Goal: Task Accomplishment & Management: Manage account settings

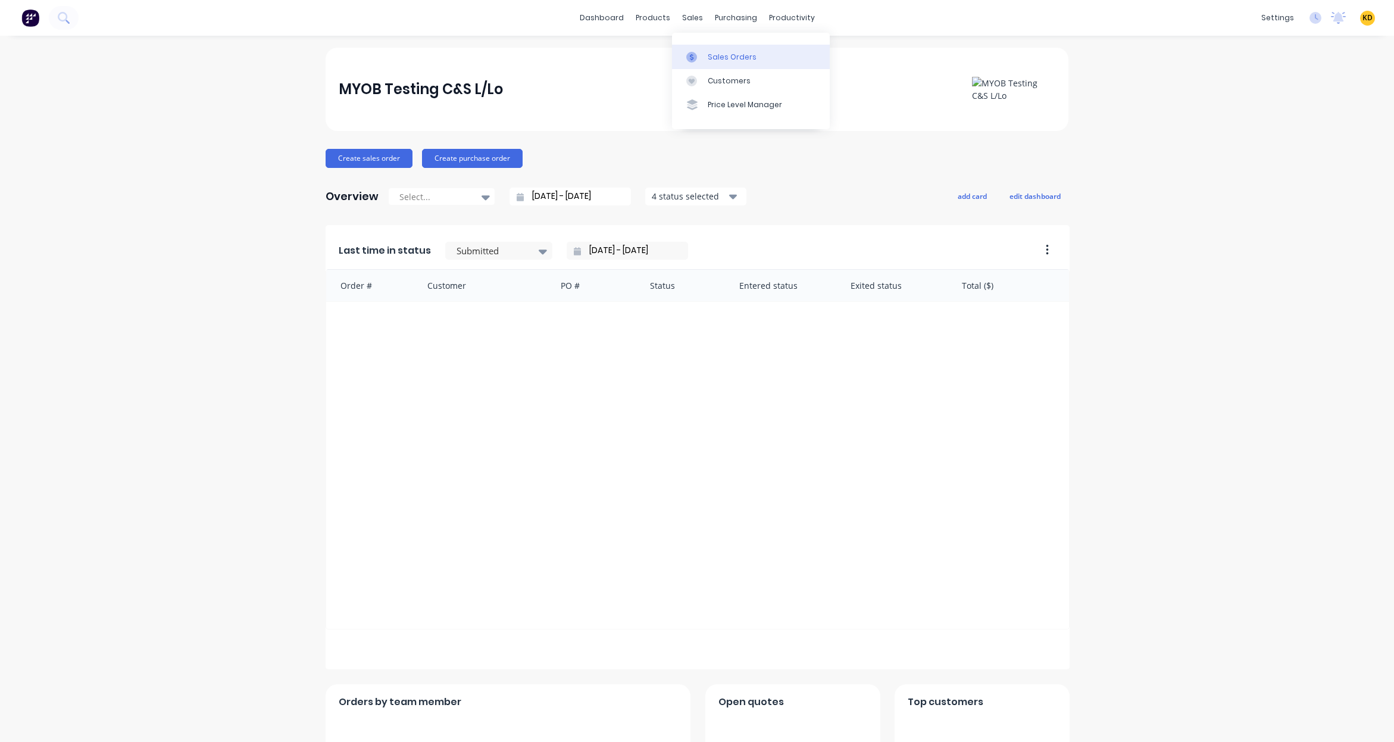
click at [711, 52] on div "Sales Orders" at bounding box center [732, 57] width 49 height 11
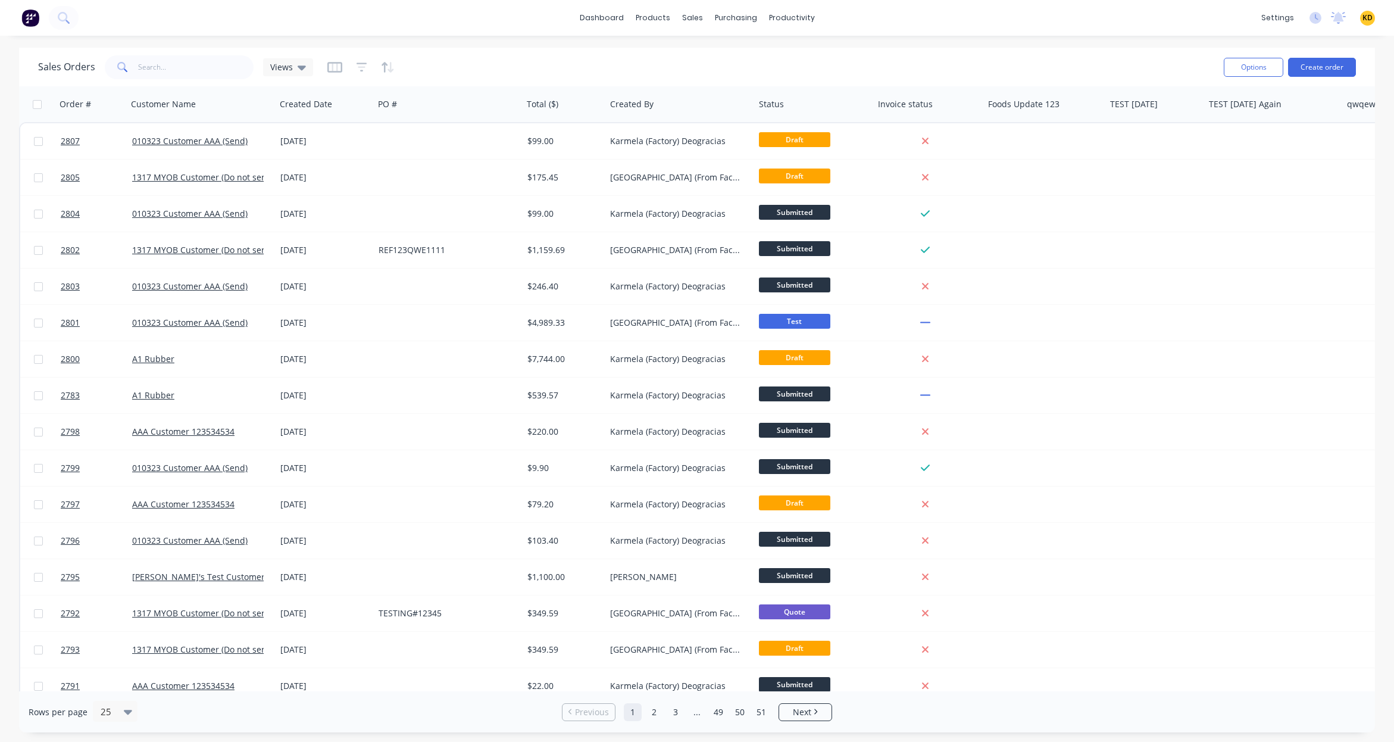
click at [650, 54] on div "Sales Orders Views" at bounding box center [626, 66] width 1176 height 29
click at [1044, 154] on button "Duplicate" at bounding box center [1075, 158] width 119 height 24
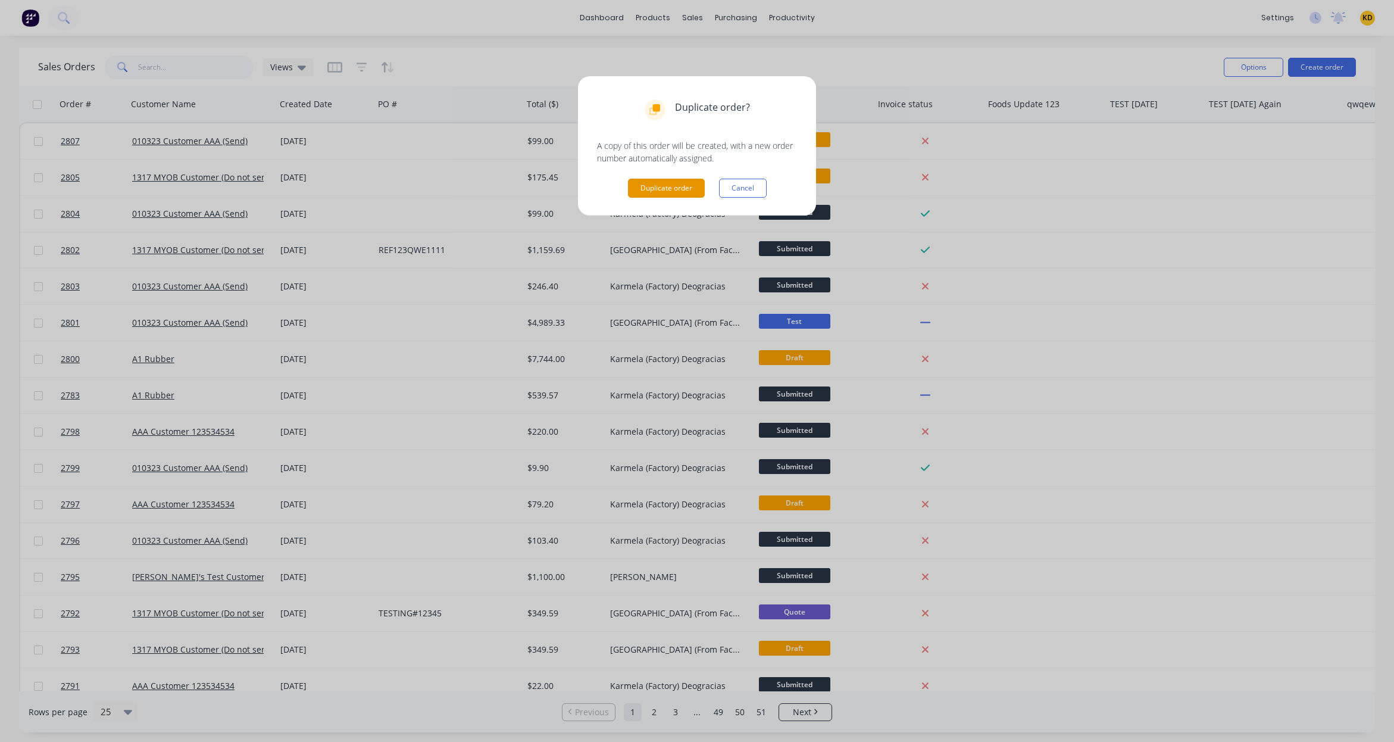
click at [658, 189] on button "Duplicate order" at bounding box center [666, 188] width 77 height 19
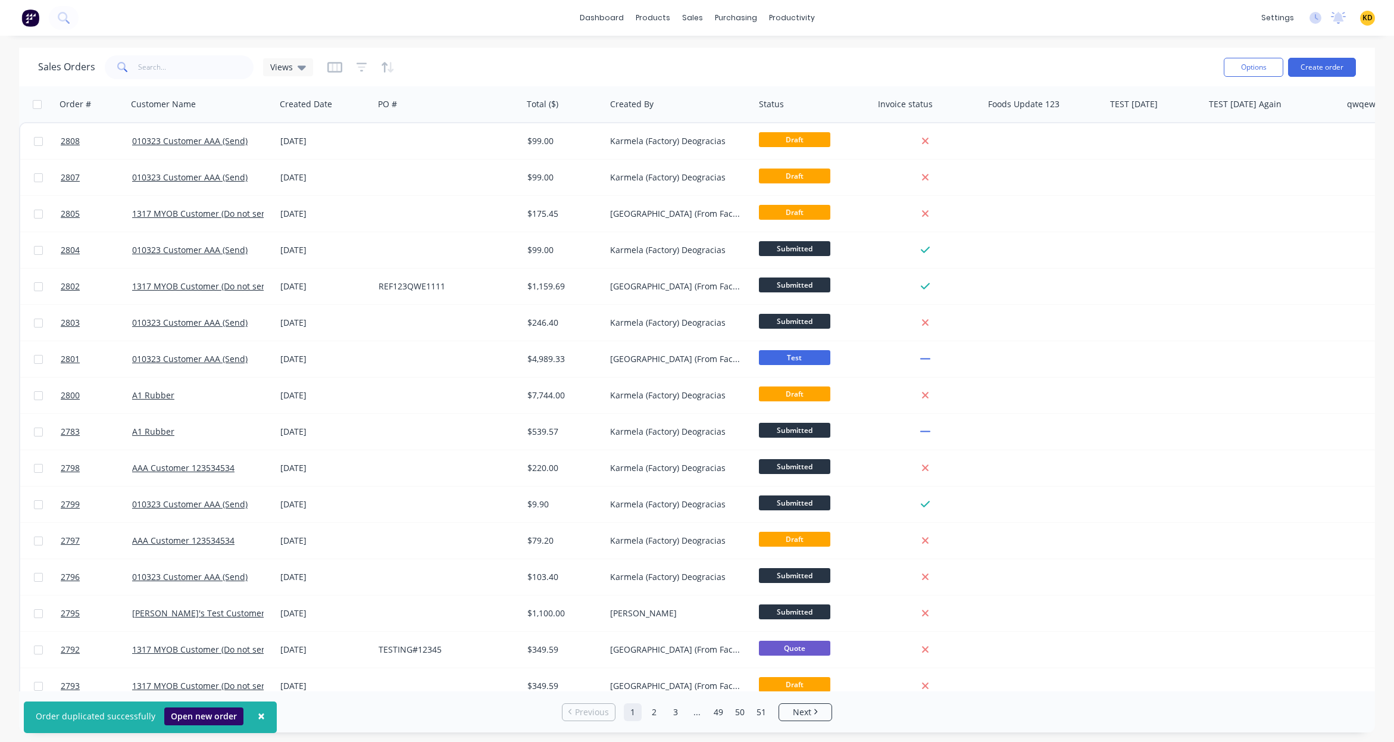
click at [192, 714] on button "Open new order" at bounding box center [203, 716] width 79 height 18
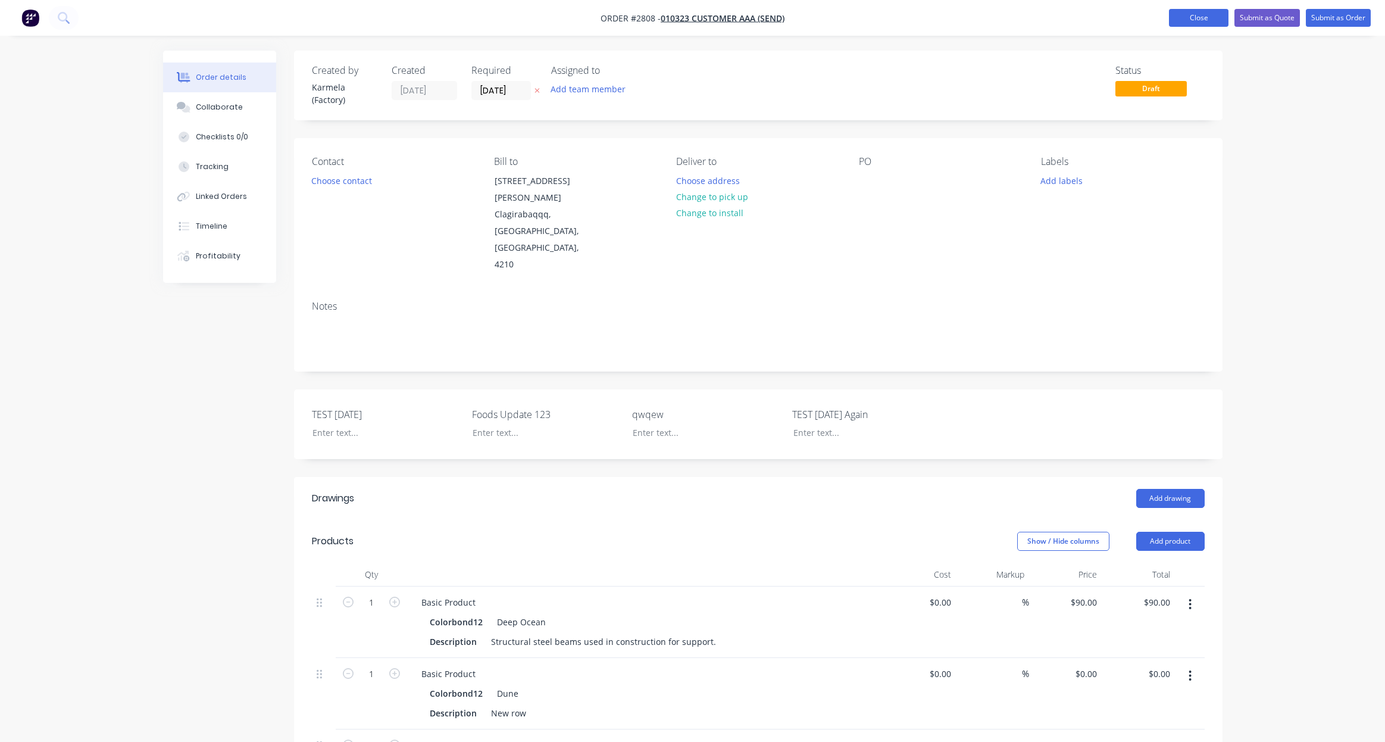
click at [1217, 14] on button "Close" at bounding box center [1199, 18] width 60 height 18
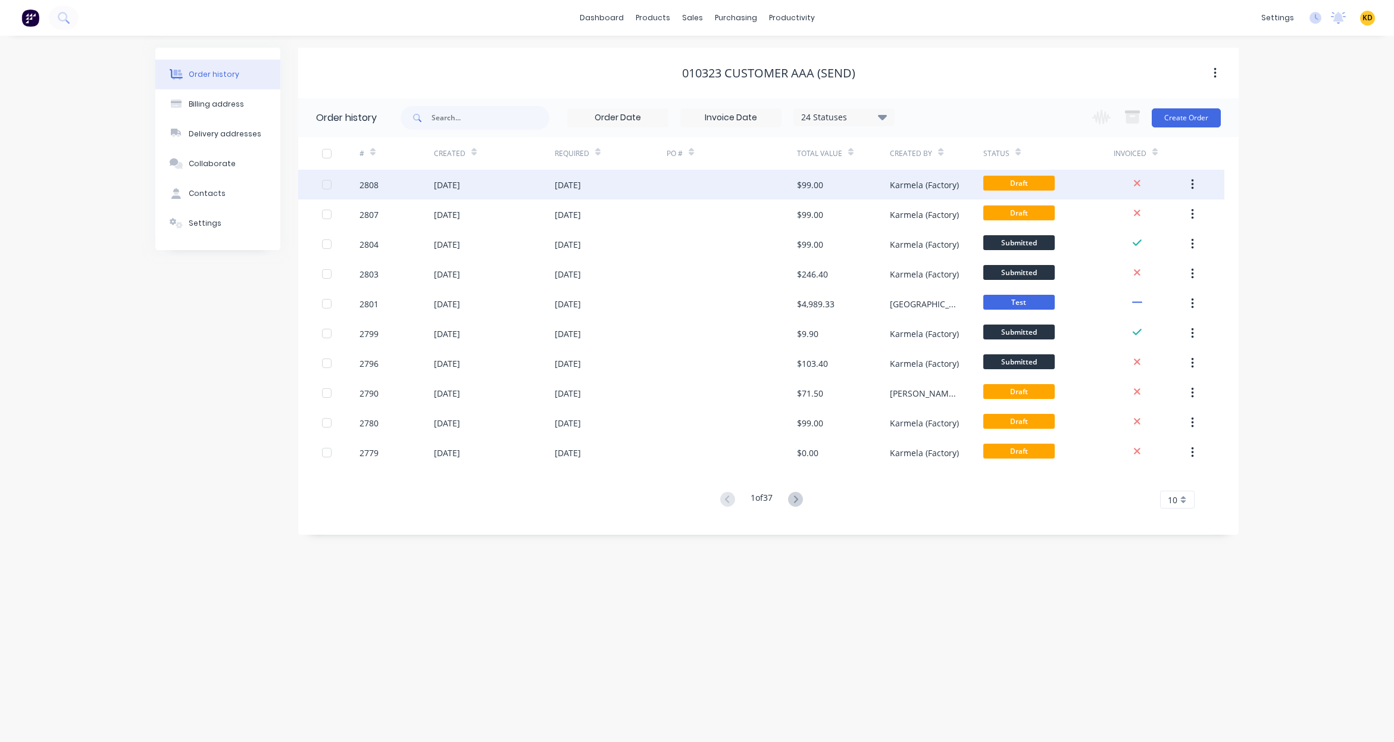
click at [527, 194] on div "[DATE]" at bounding box center [494, 185] width 121 height 30
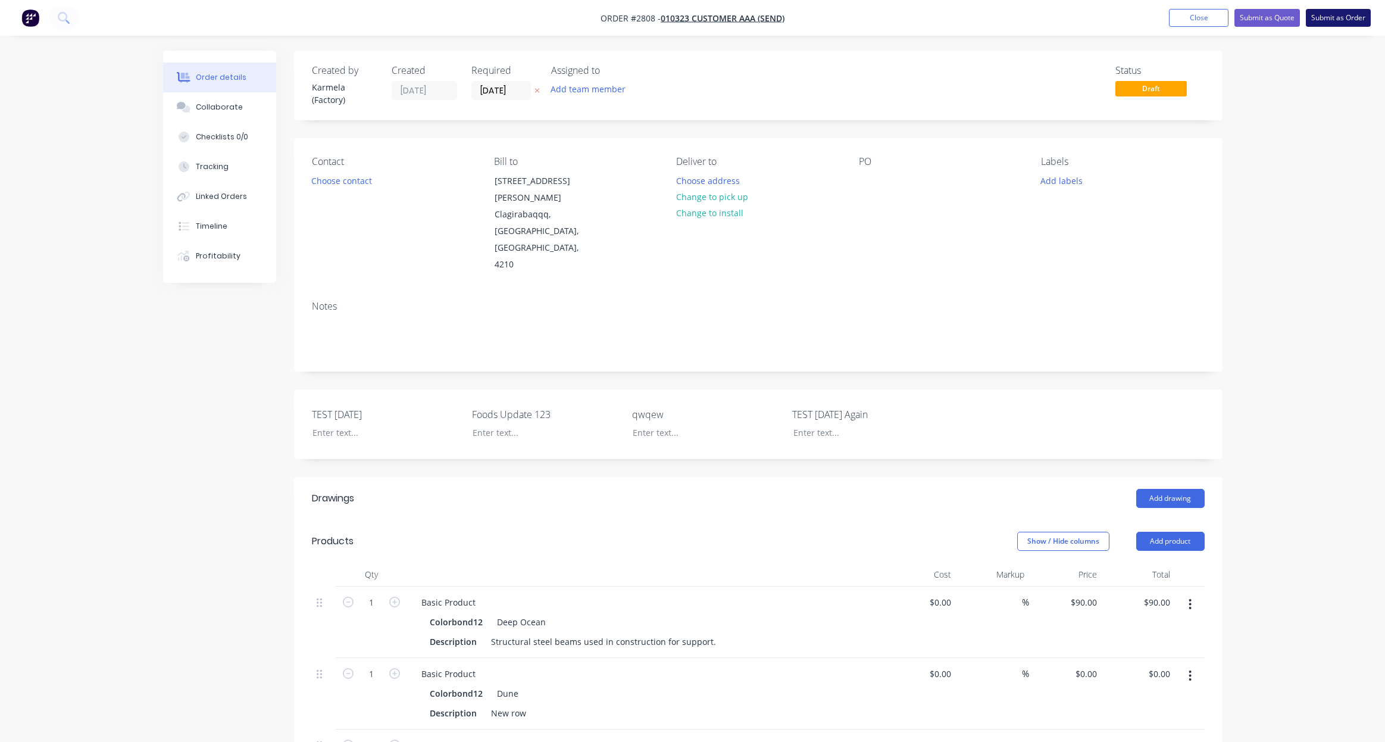
click at [1352, 10] on button "Submit as Order" at bounding box center [1338, 18] width 65 height 18
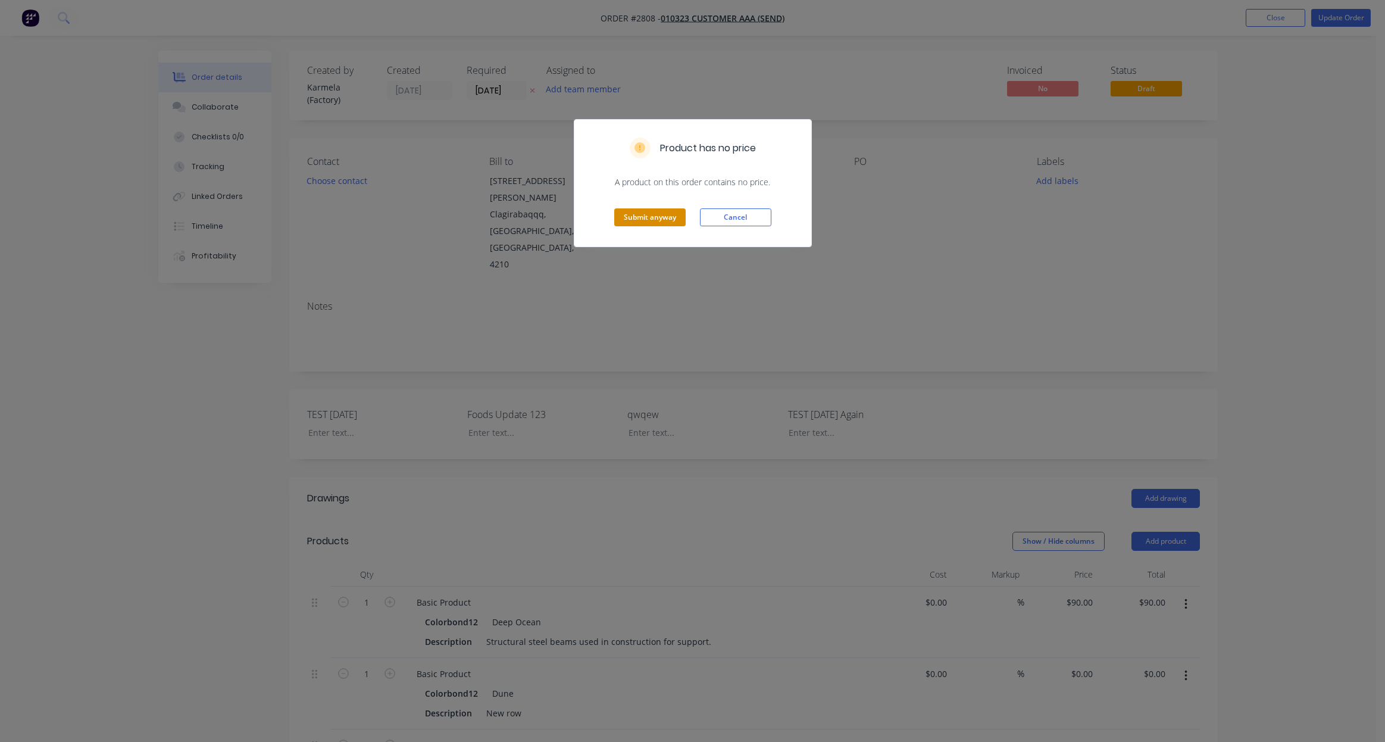
click at [642, 221] on button "Submit anyway" at bounding box center [649, 217] width 71 height 18
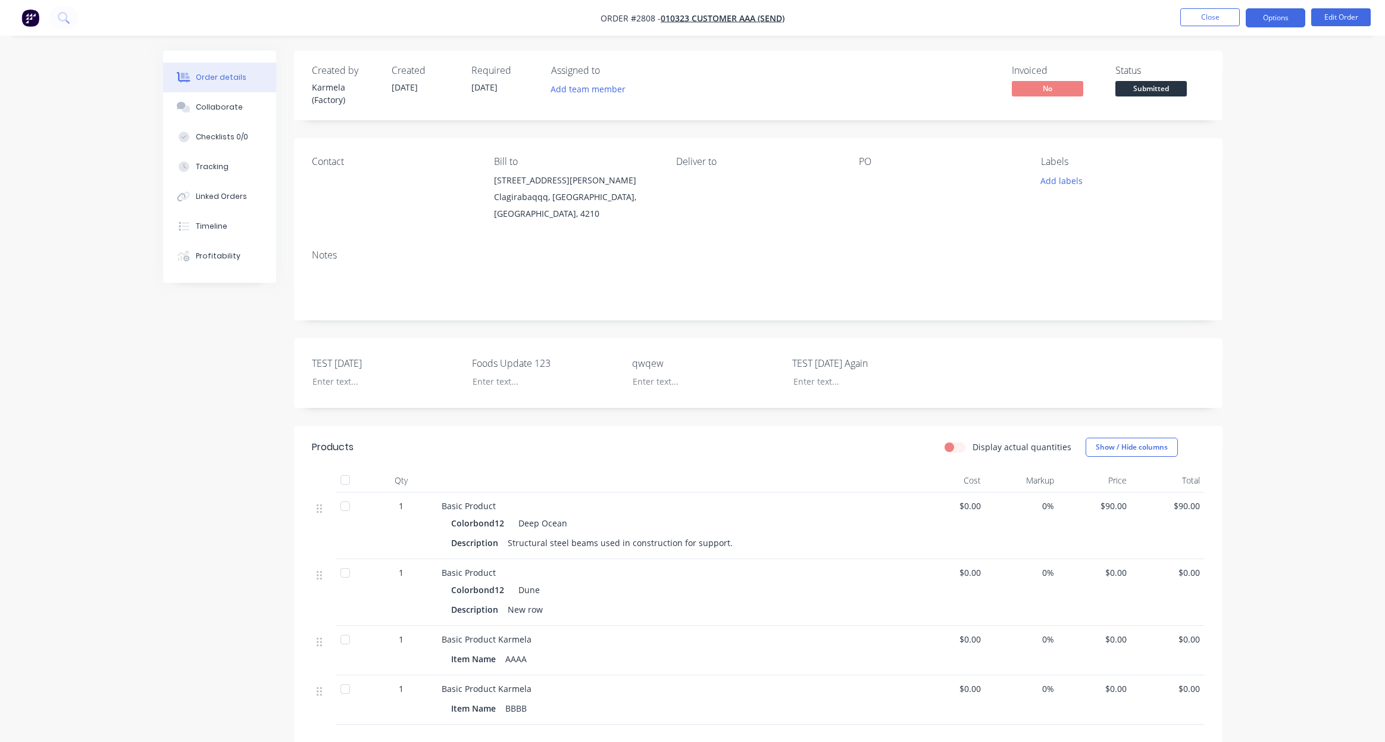
click at [1272, 16] on button "Options" at bounding box center [1276, 17] width 60 height 19
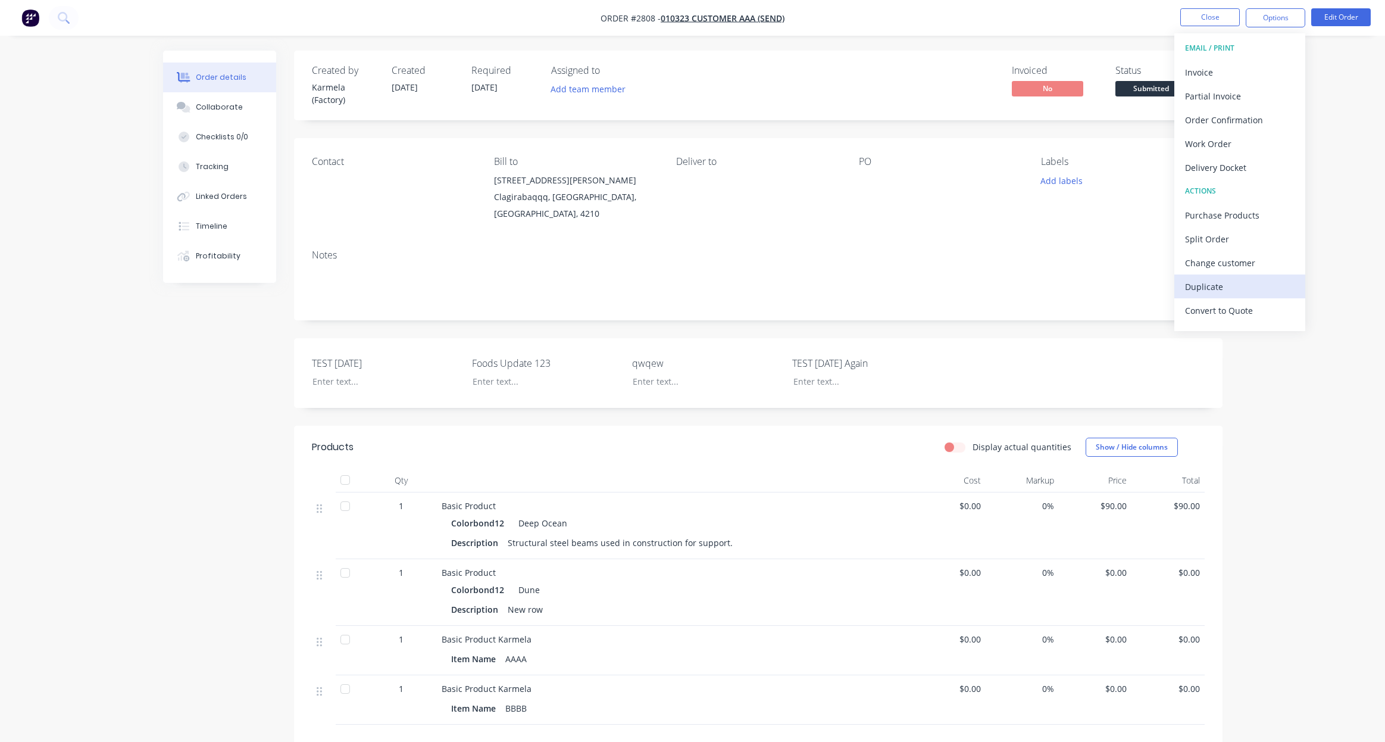
click at [1243, 285] on div "Duplicate" at bounding box center [1240, 286] width 110 height 17
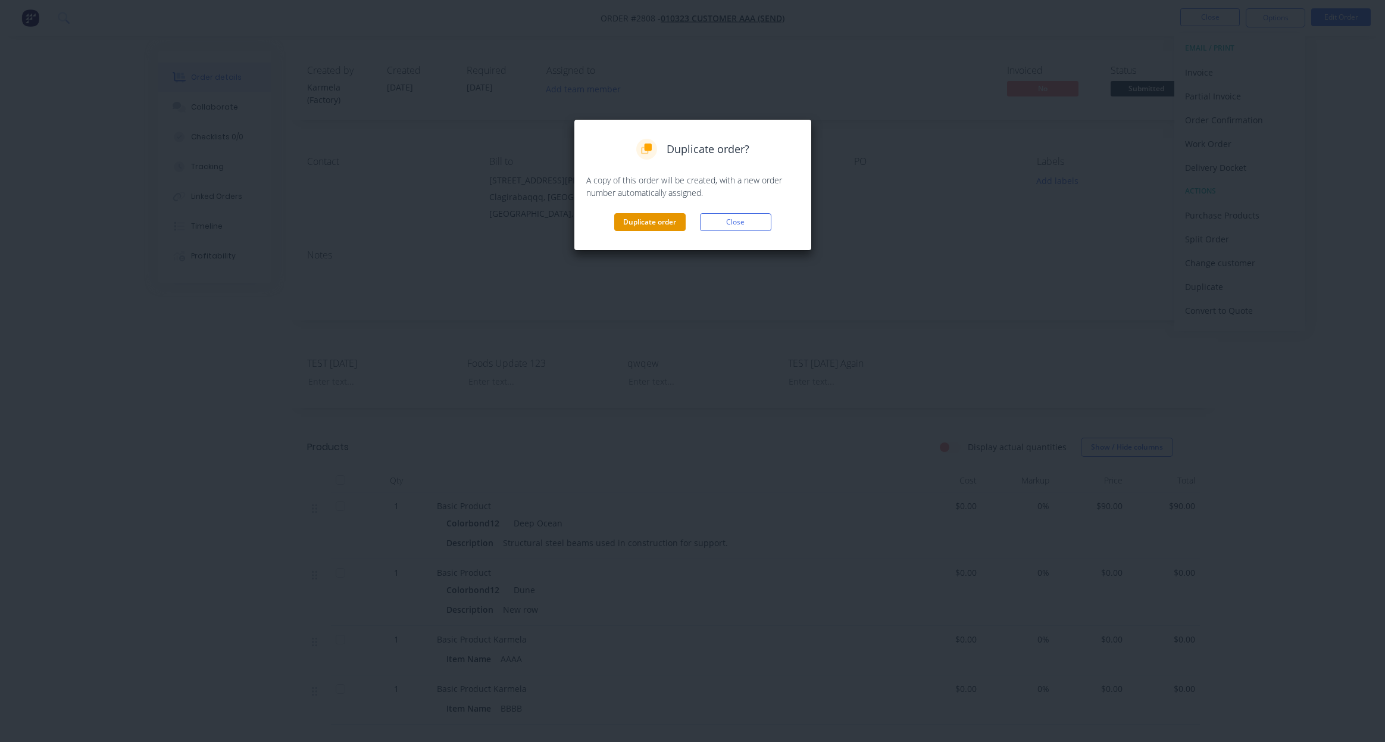
click at [646, 224] on button "Duplicate order" at bounding box center [649, 222] width 71 height 18
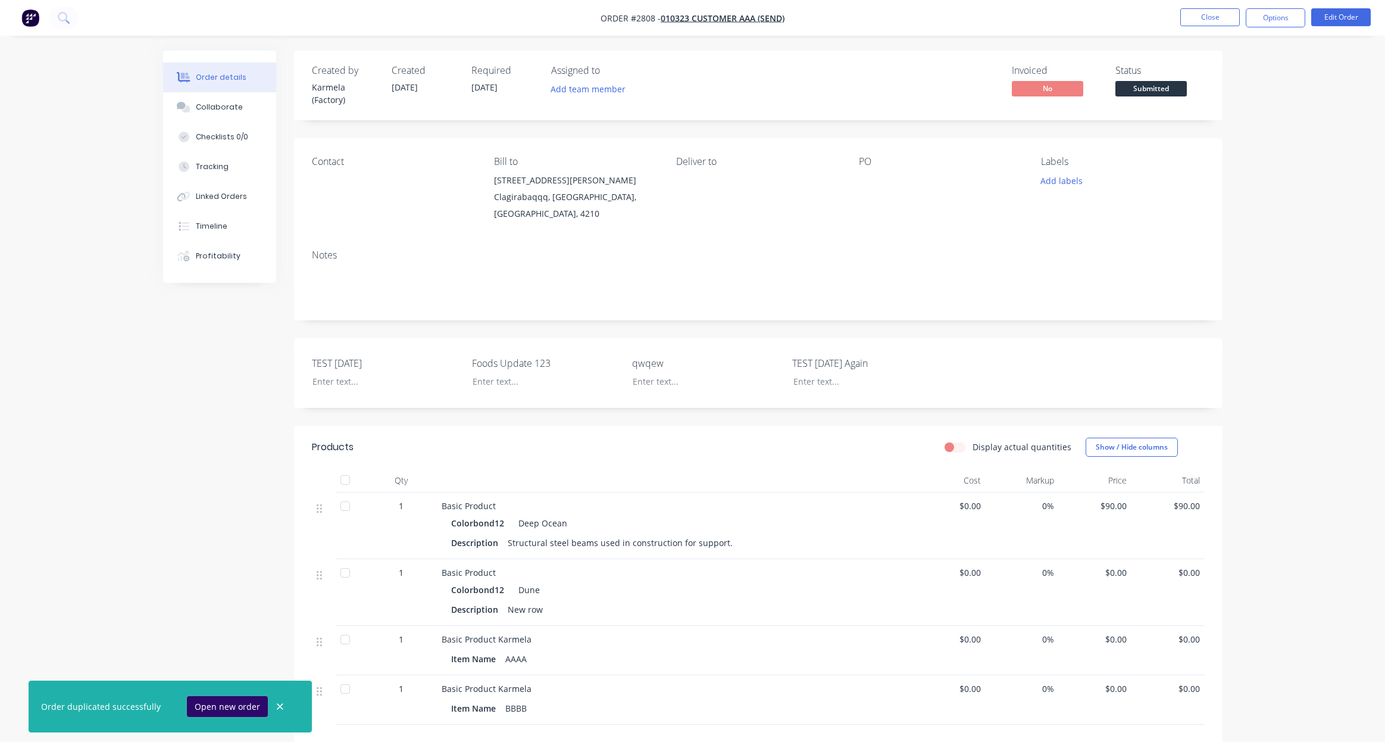
click at [212, 706] on button "Open new order" at bounding box center [227, 706] width 81 height 21
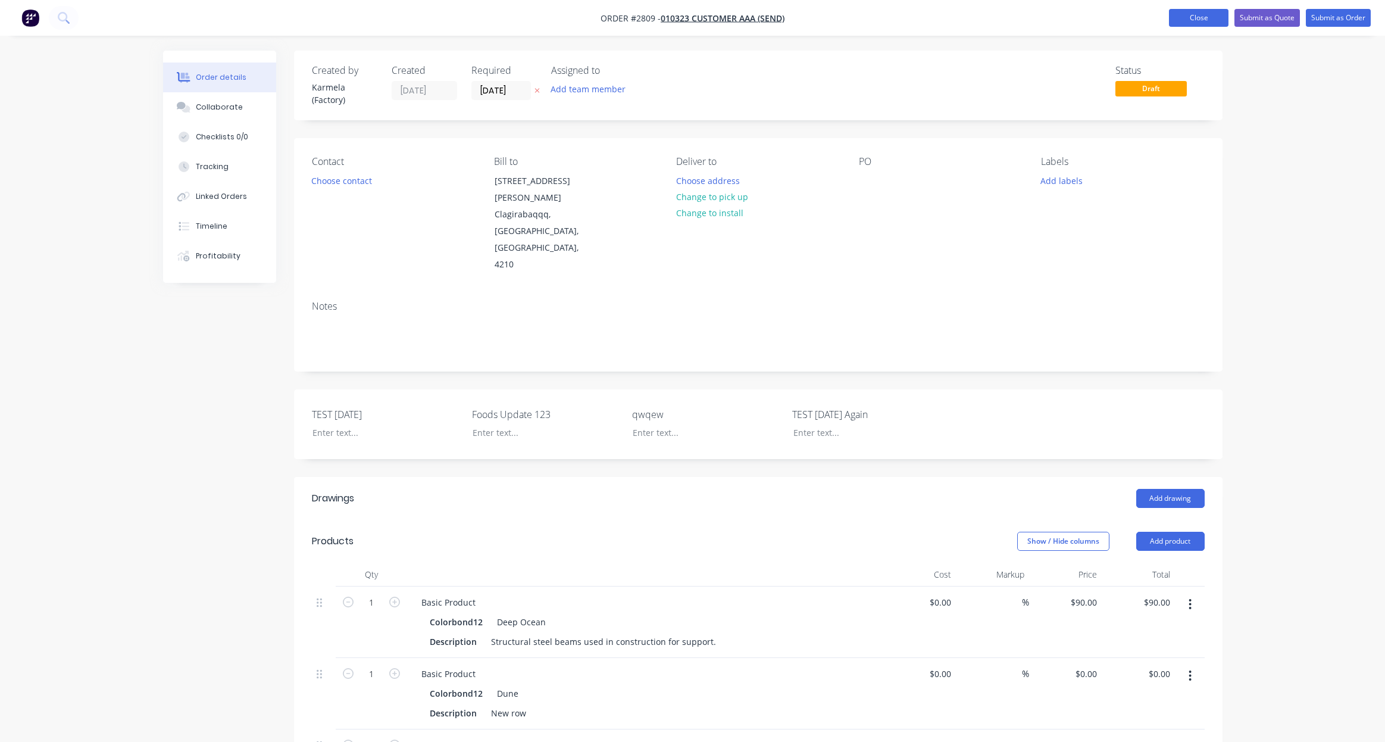
click at [1215, 20] on button "Close" at bounding box center [1199, 18] width 60 height 18
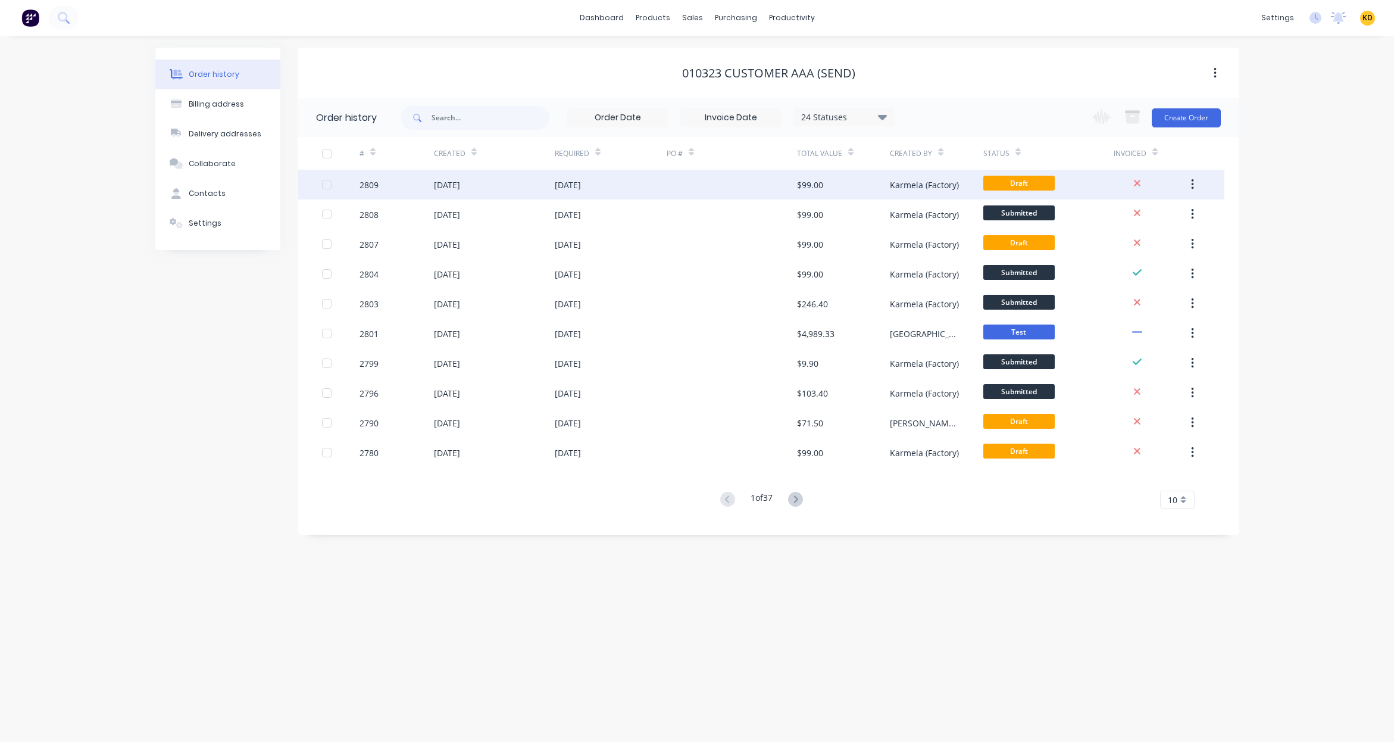
click at [1189, 182] on button "button" at bounding box center [1192, 184] width 28 height 21
click at [1175, 234] on div "Duplicate" at bounding box center [1150, 239] width 92 height 17
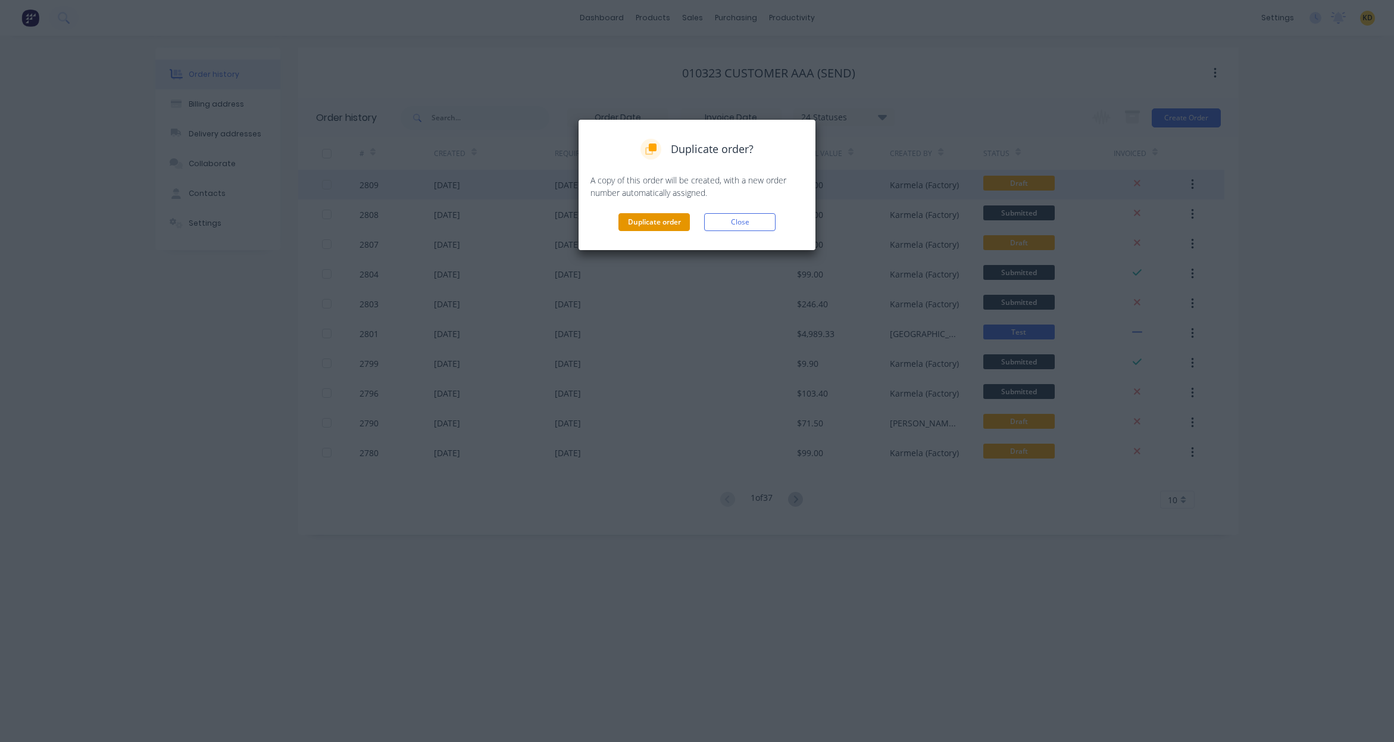
click at [639, 218] on button "Duplicate order" at bounding box center [653, 222] width 71 height 18
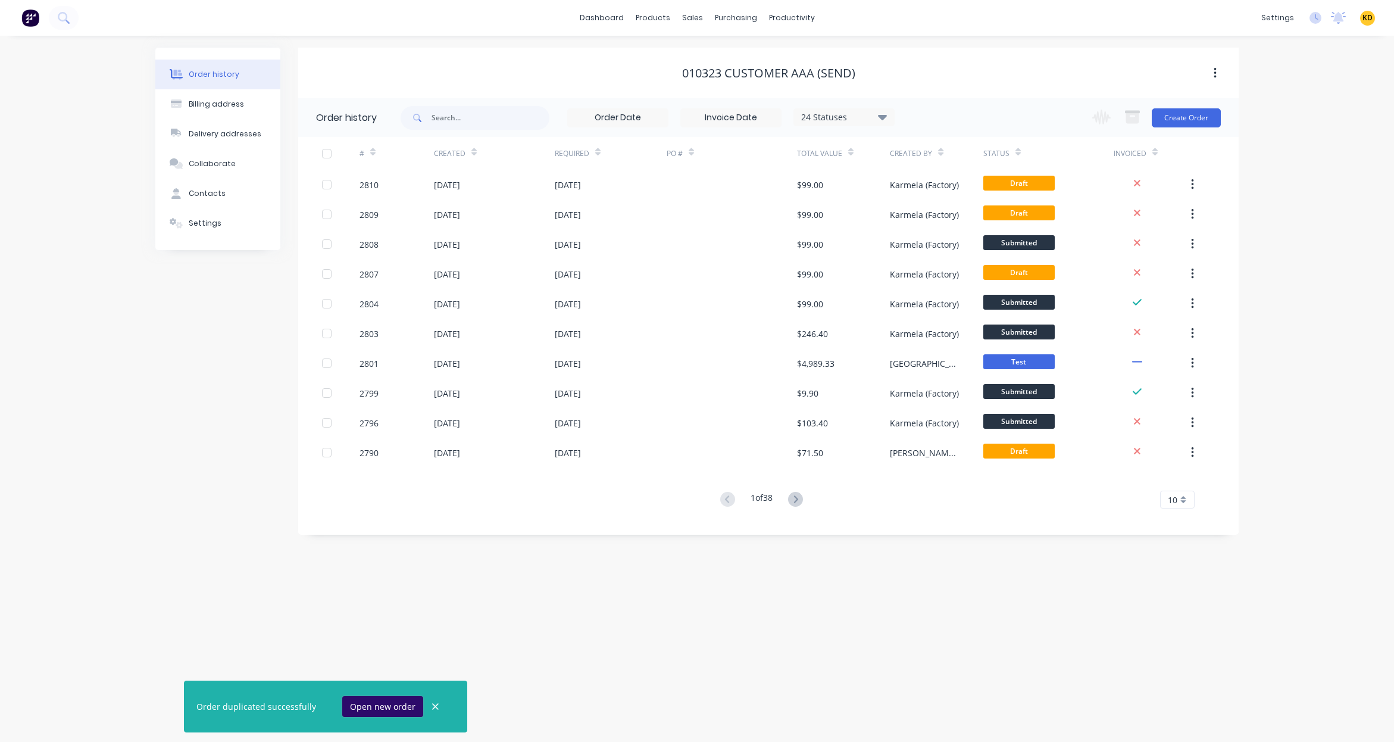
click at [363, 706] on button "Open new order" at bounding box center [382, 706] width 81 height 21
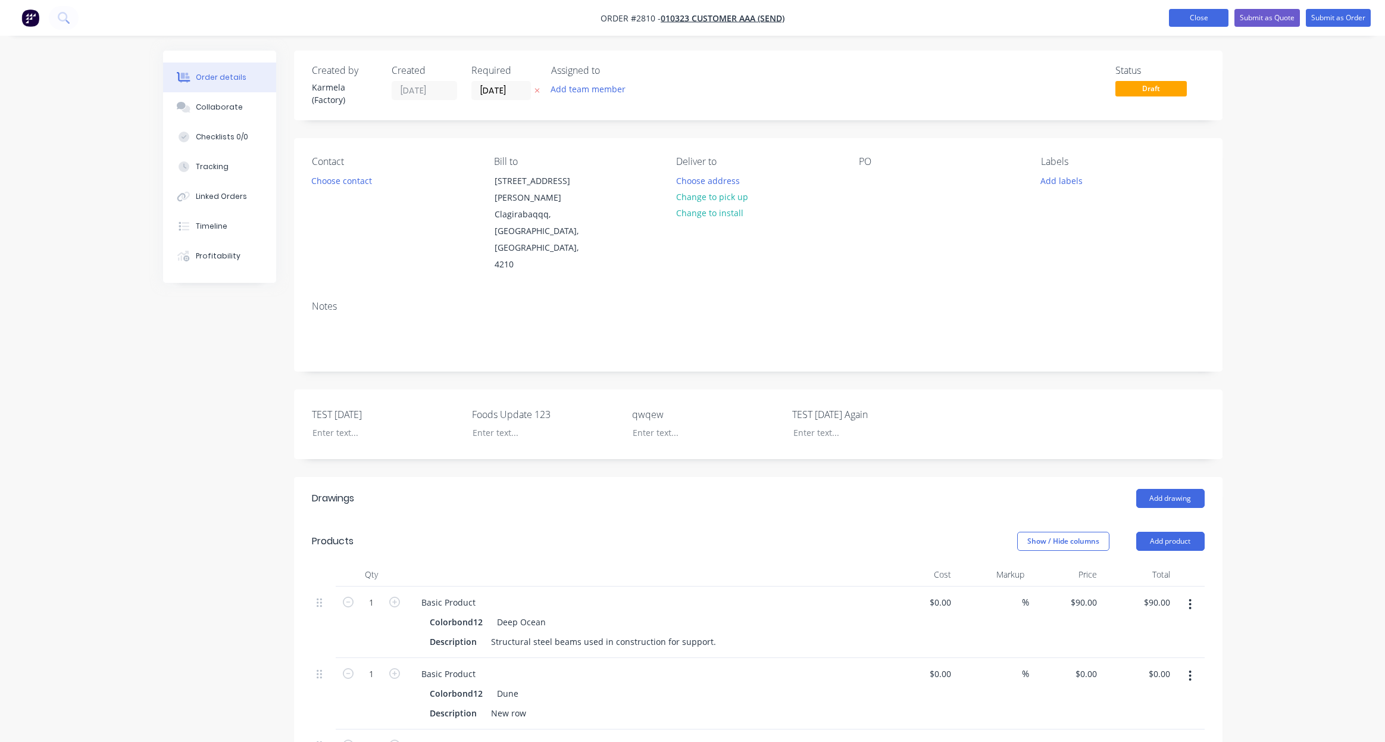
click at [1198, 18] on button "Close" at bounding box center [1199, 18] width 60 height 18
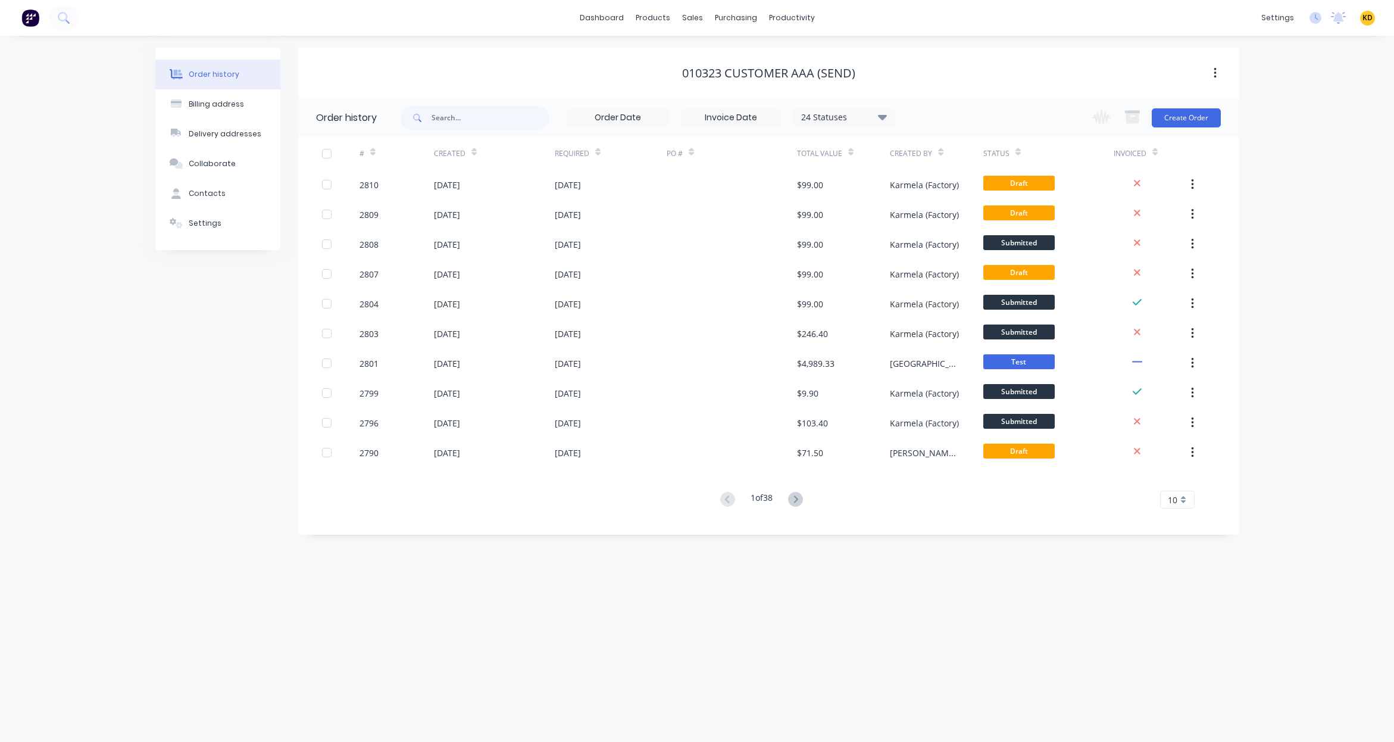
click at [1302, 174] on div "Order history Billing address Delivery addresses Collaborate Contacts Settings …" at bounding box center [697, 389] width 1394 height 706
click at [751, 54] on div "Purchase Orders" at bounding box center [774, 57] width 63 height 11
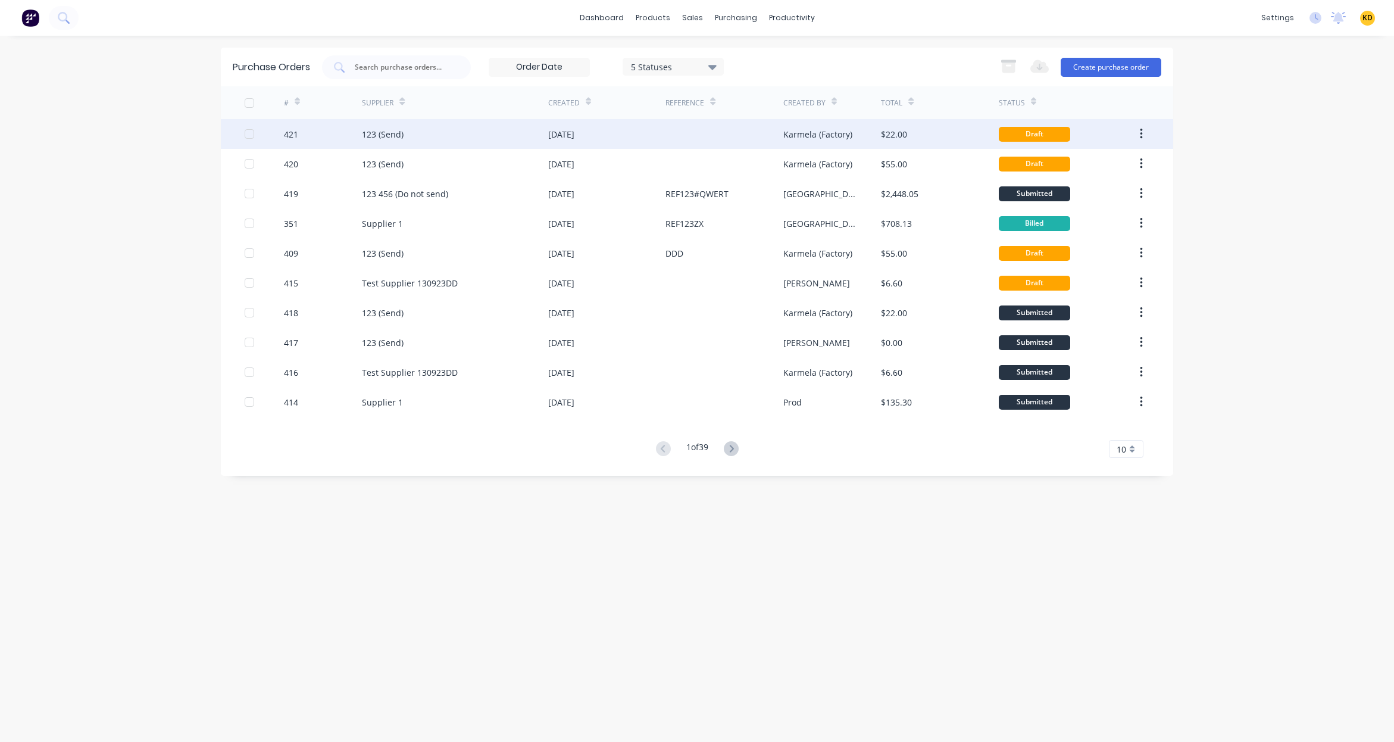
click at [1139, 139] on button "button" at bounding box center [1141, 133] width 28 height 21
click at [1121, 195] on div "Duplicate" at bounding box center [1099, 188] width 92 height 17
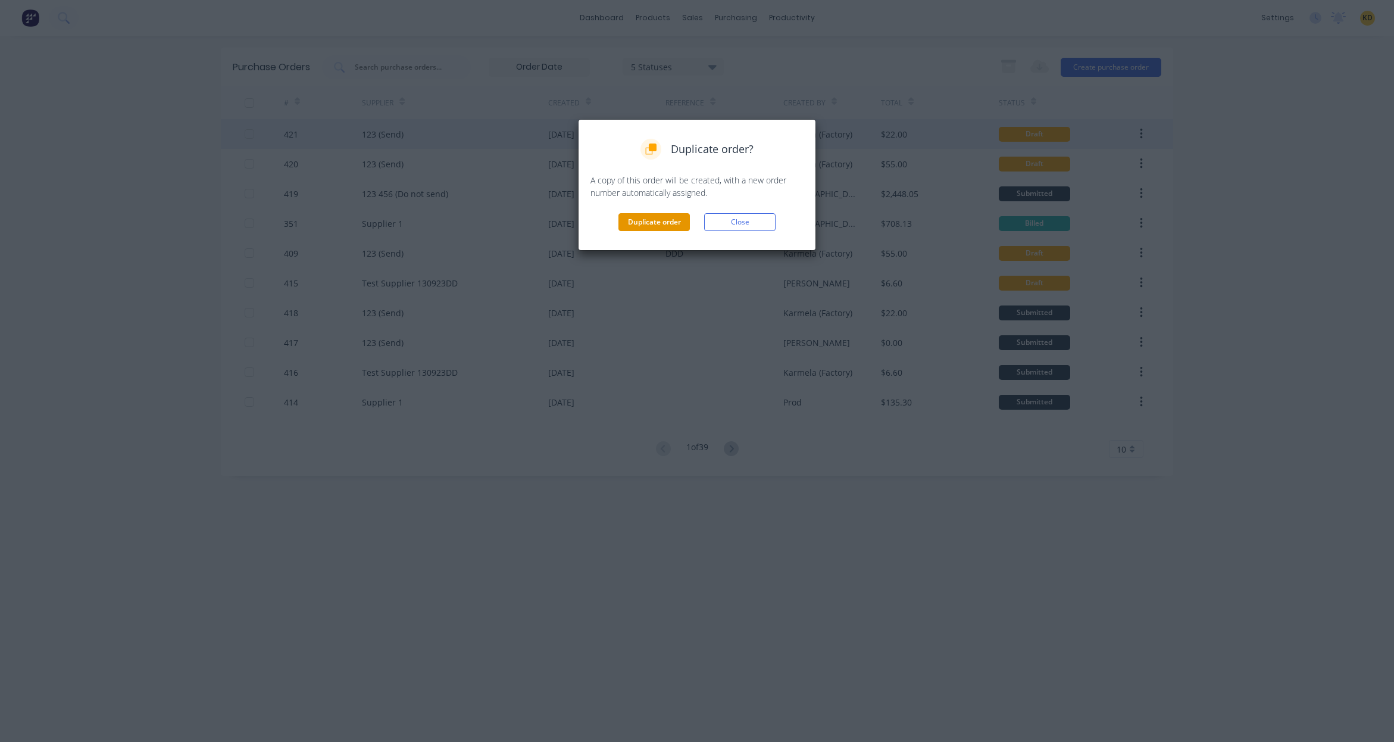
click at [659, 228] on button "Duplicate order" at bounding box center [653, 222] width 71 height 18
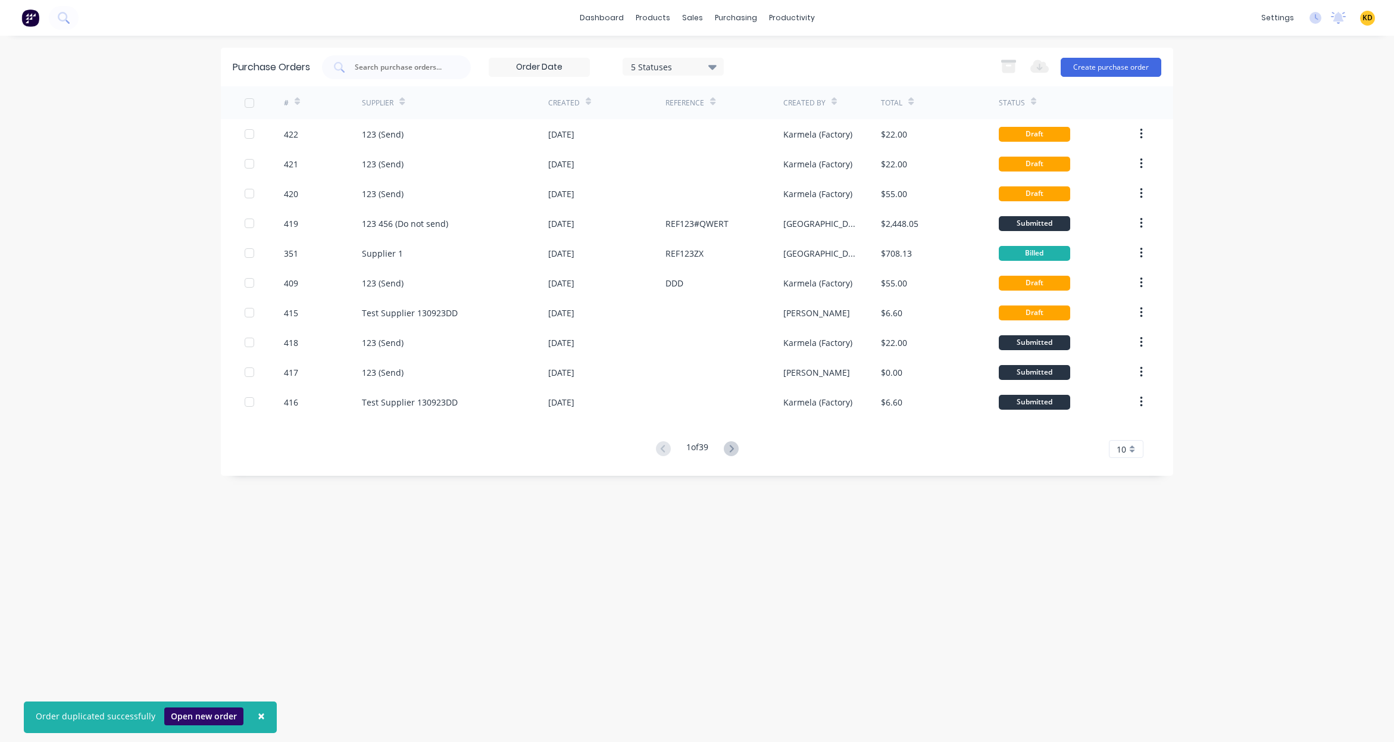
click at [199, 710] on button "Open new order" at bounding box center [203, 716] width 79 height 18
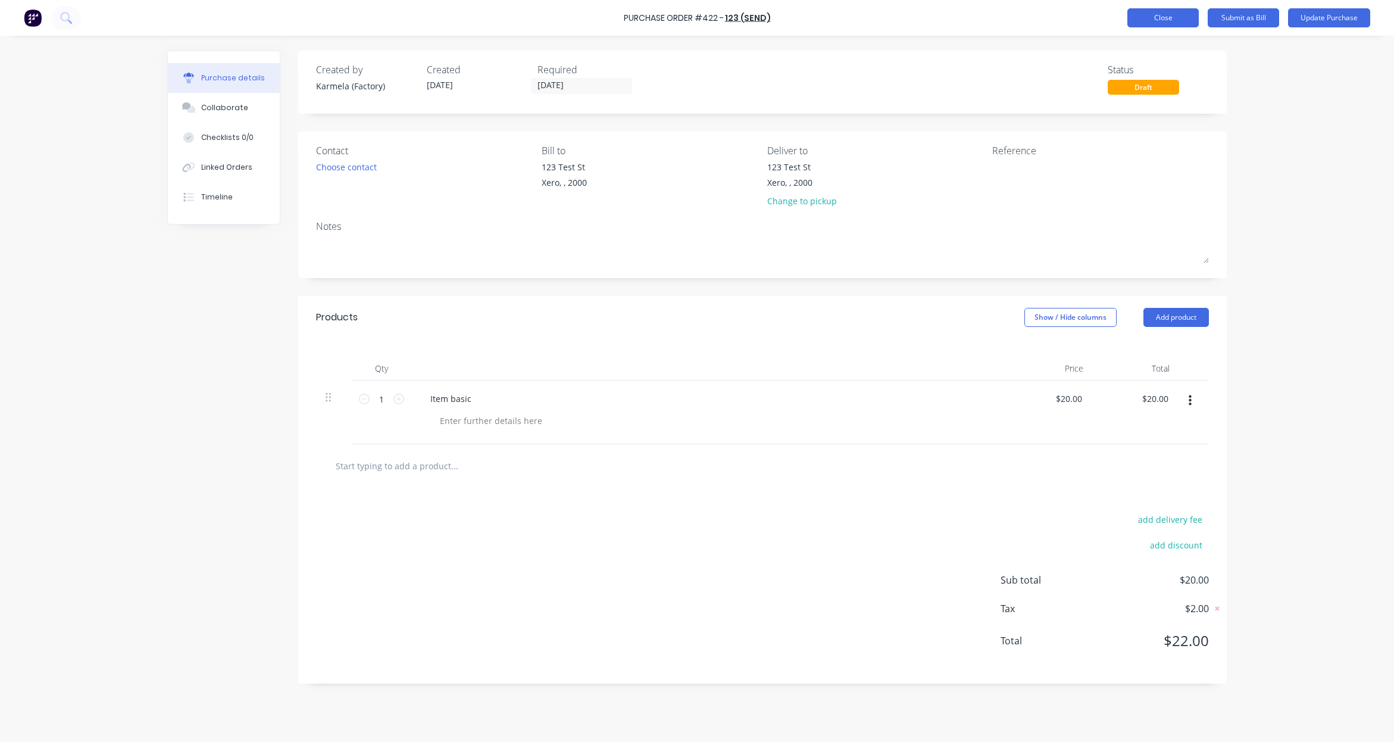
click at [1179, 19] on button "Close" at bounding box center [1162, 17] width 71 height 19
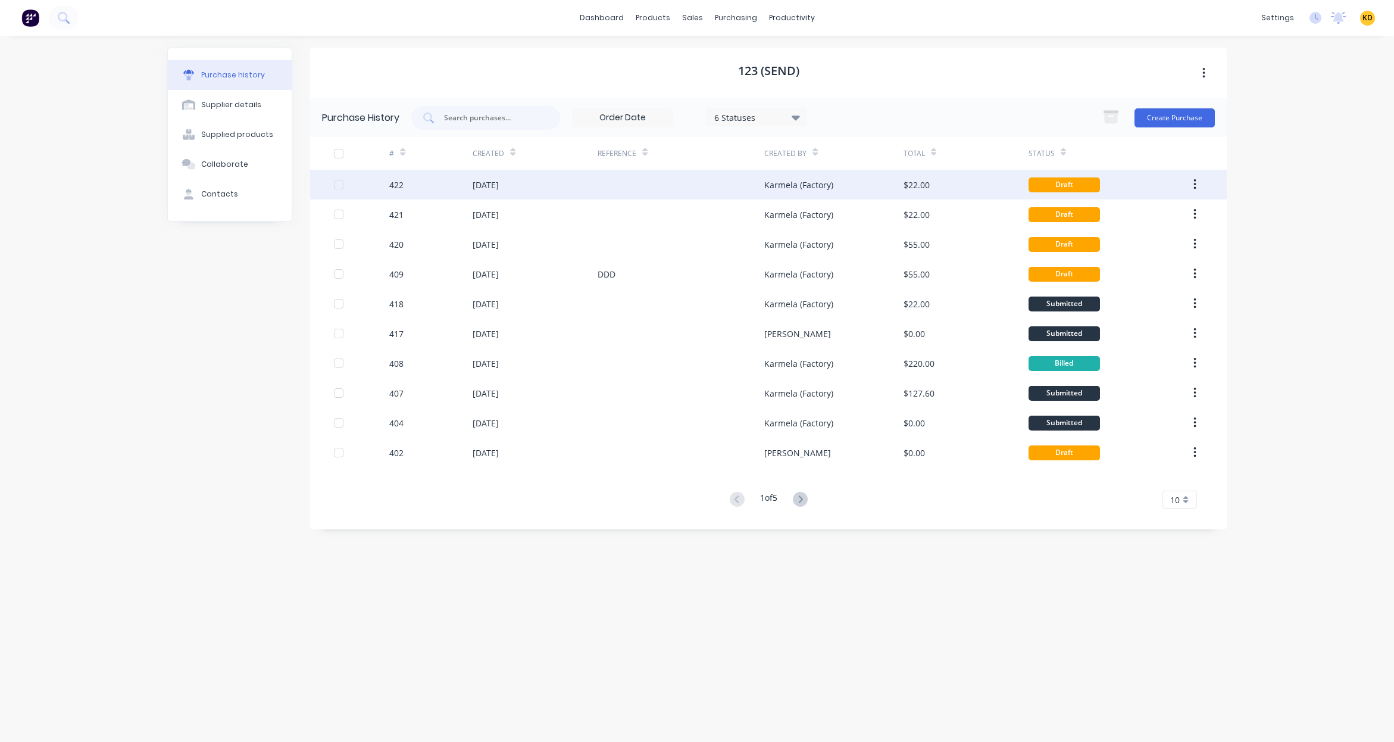
click at [562, 195] on div "[DATE]" at bounding box center [535, 185] width 125 height 30
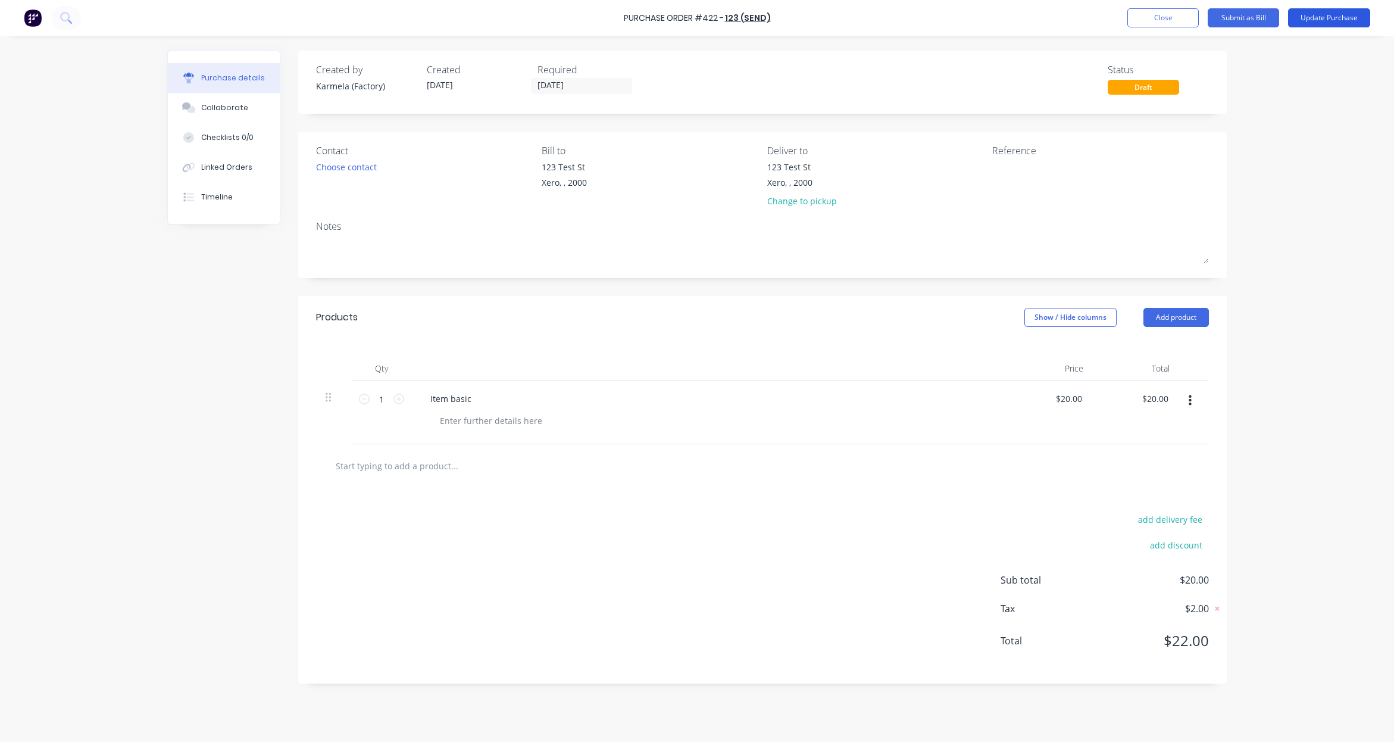
click at [1314, 19] on button "Update Purchase" at bounding box center [1329, 17] width 82 height 19
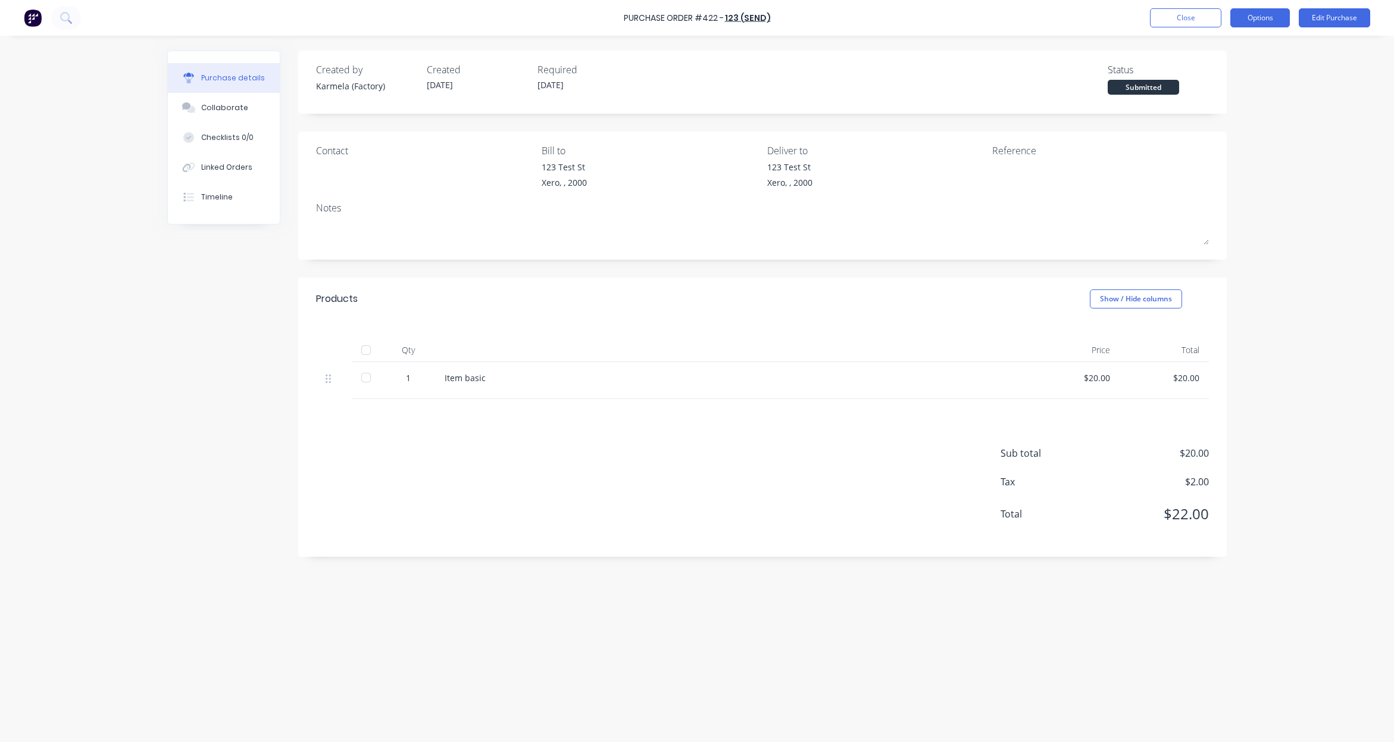
click at [1256, 11] on button "Options" at bounding box center [1260, 17] width 60 height 19
click at [1205, 122] on div "Duplicate" at bounding box center [1233, 119] width 92 height 17
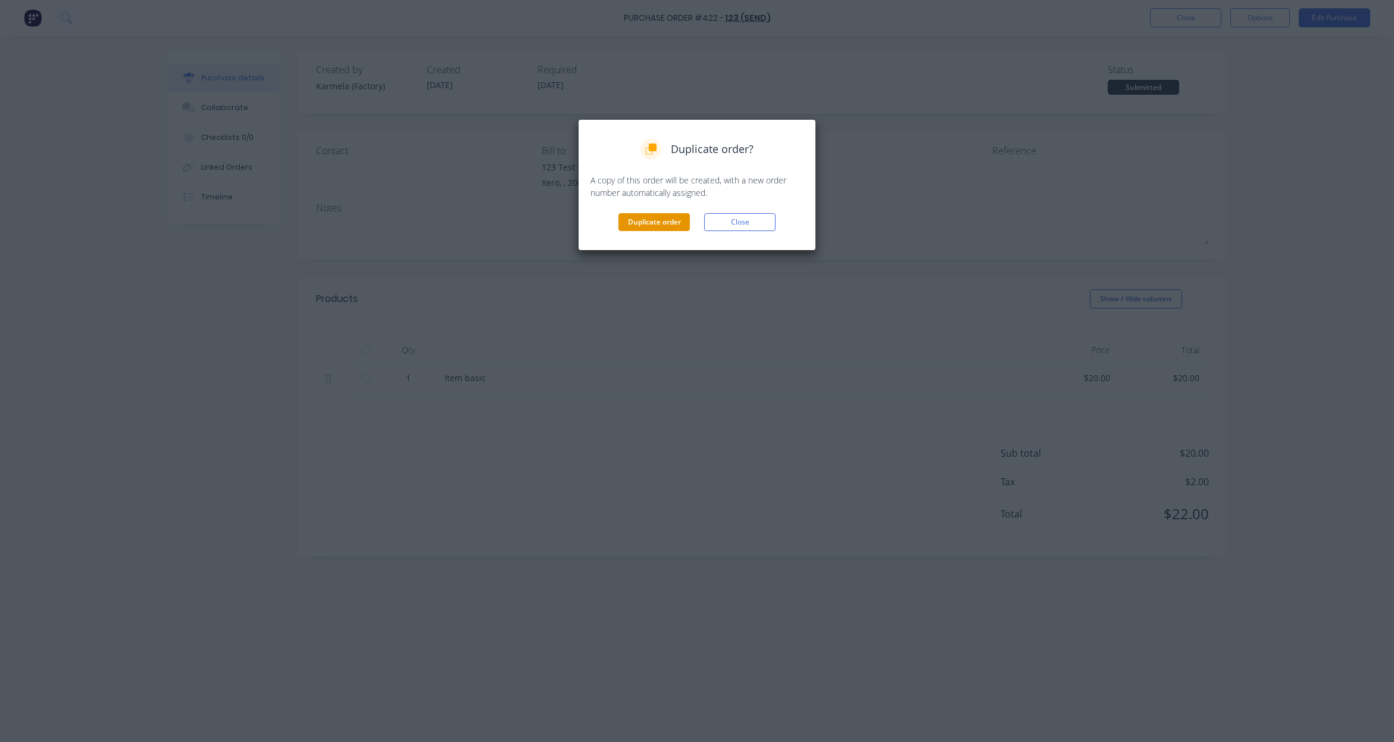
click at [621, 217] on button "Duplicate order" at bounding box center [653, 222] width 71 height 18
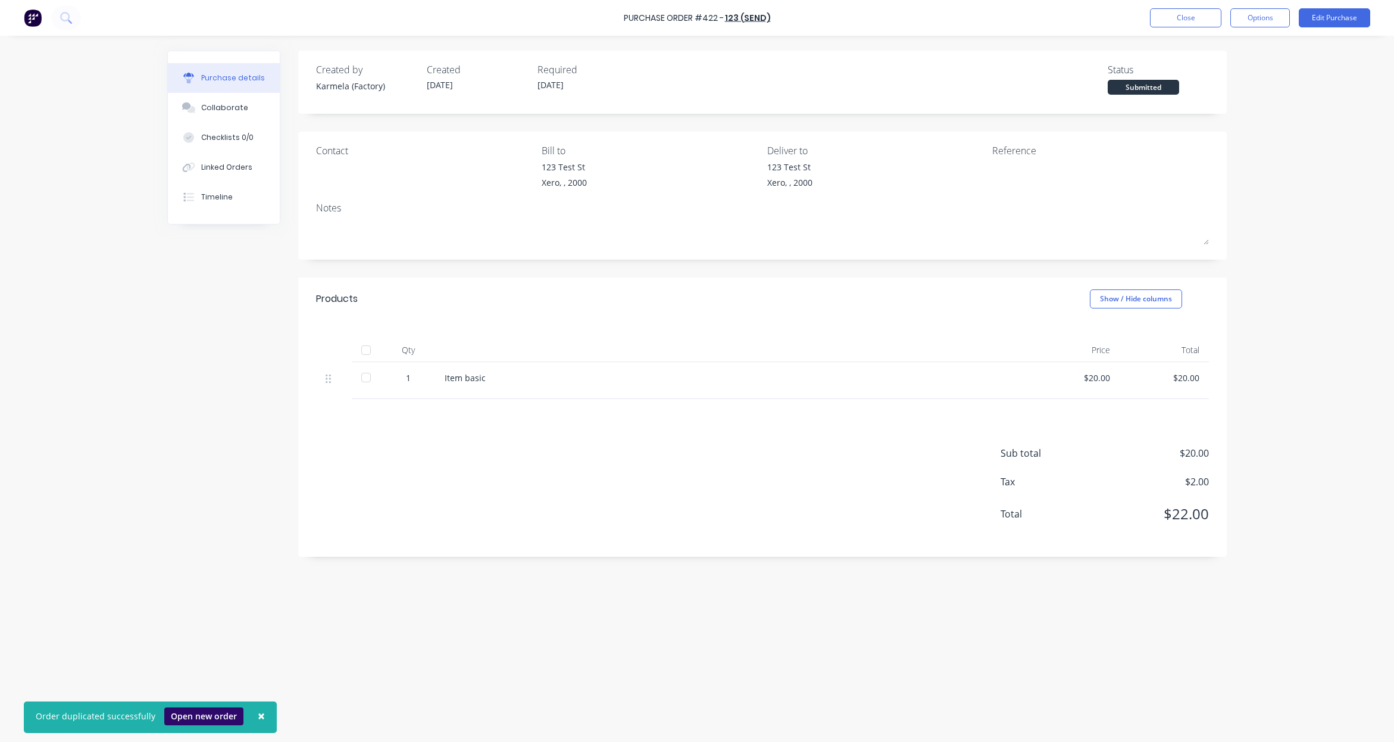
click at [195, 714] on button "Open new order" at bounding box center [203, 716] width 79 height 18
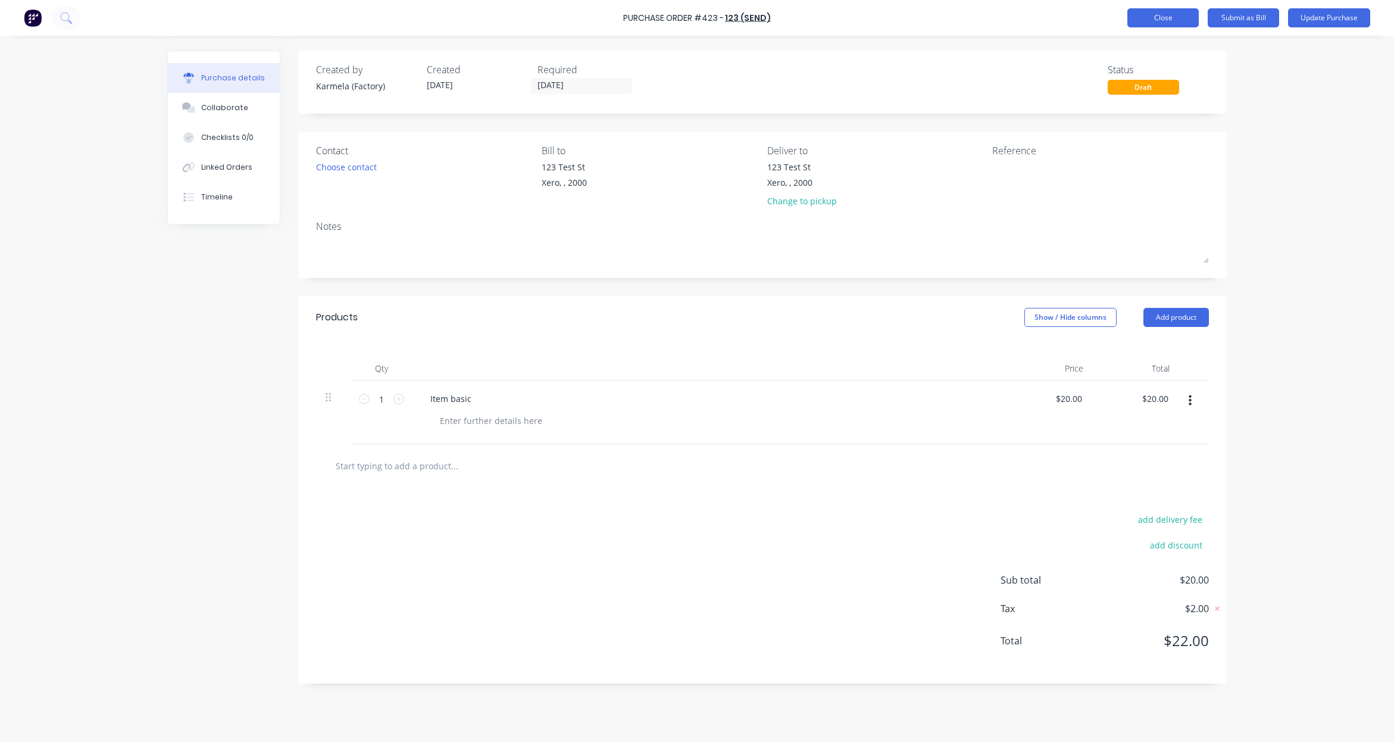
click at [1171, 10] on button "Close" at bounding box center [1162, 17] width 71 height 19
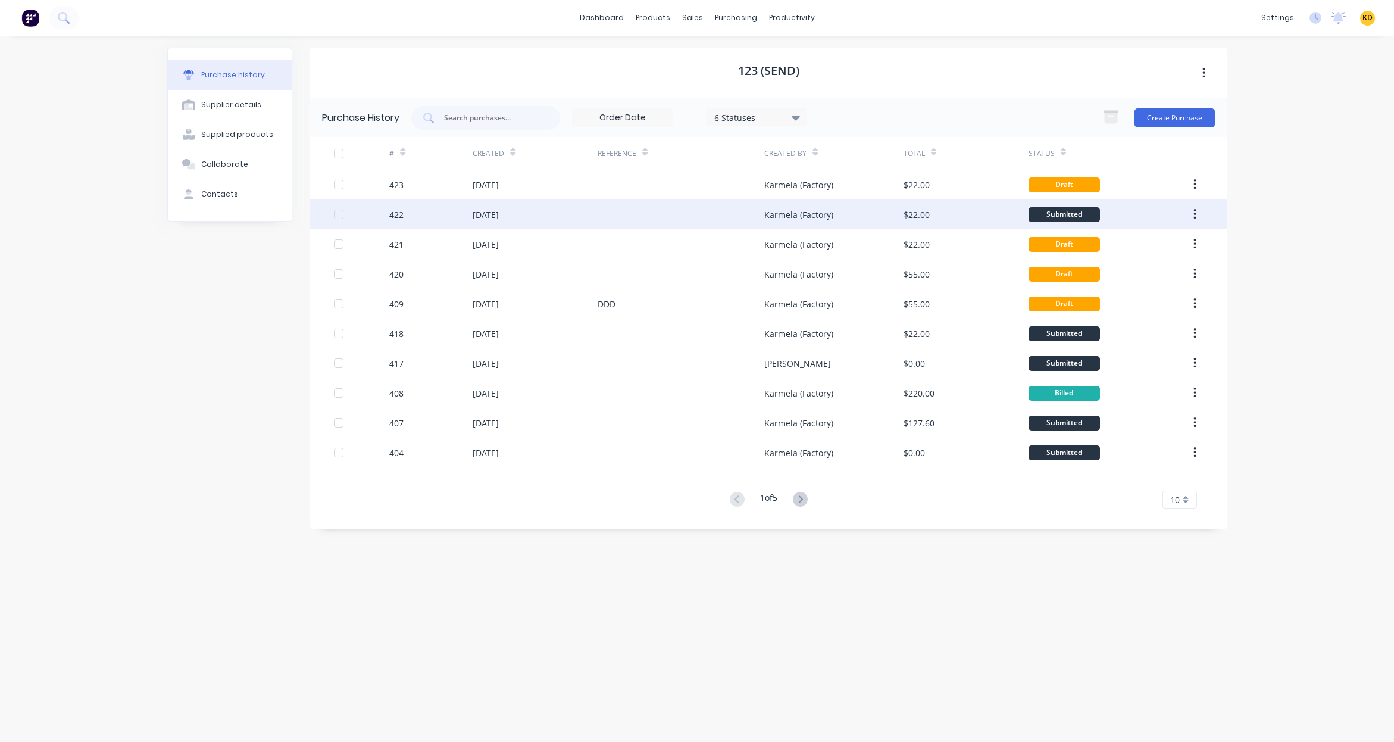
click at [1193, 217] on icon "button" at bounding box center [1194, 214] width 3 height 13
click at [1188, 272] on div "Duplicate" at bounding box center [1152, 269] width 92 height 17
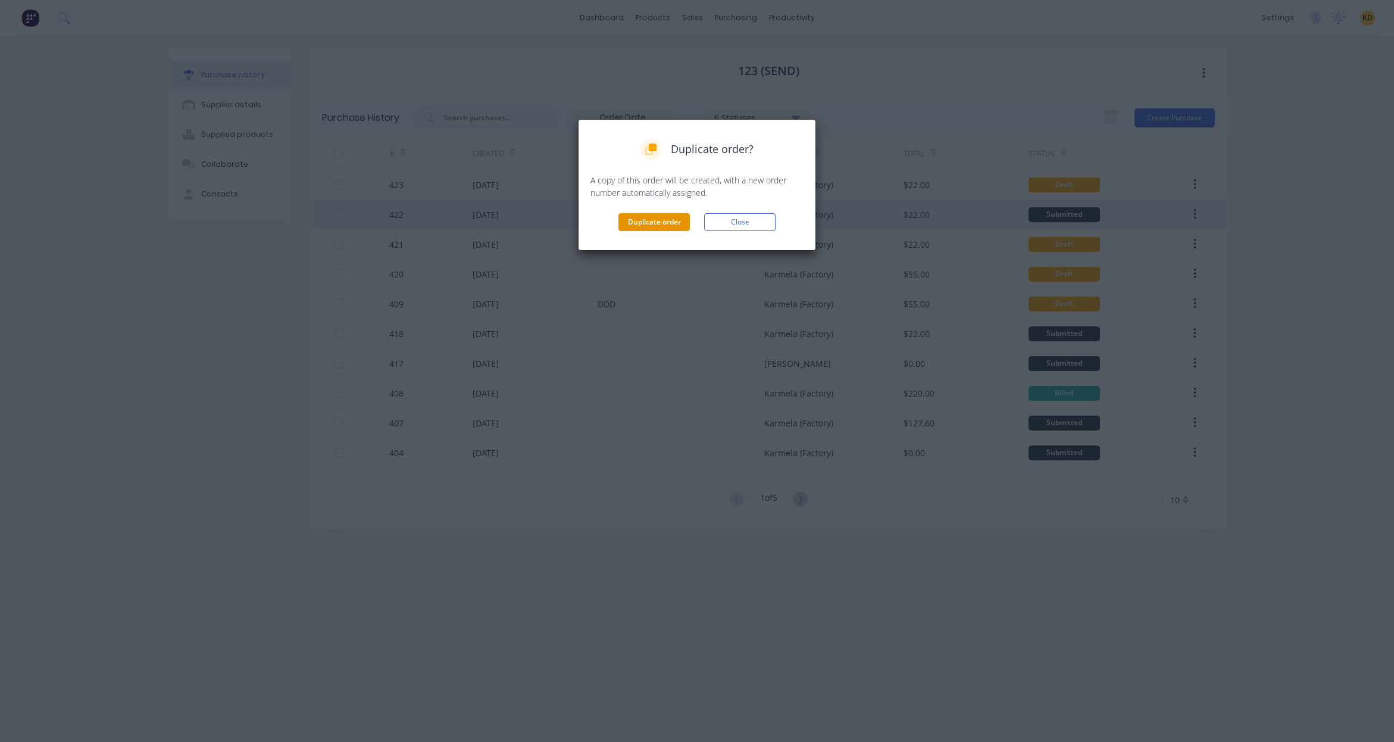
click at [667, 223] on button "Duplicate order" at bounding box center [653, 222] width 71 height 18
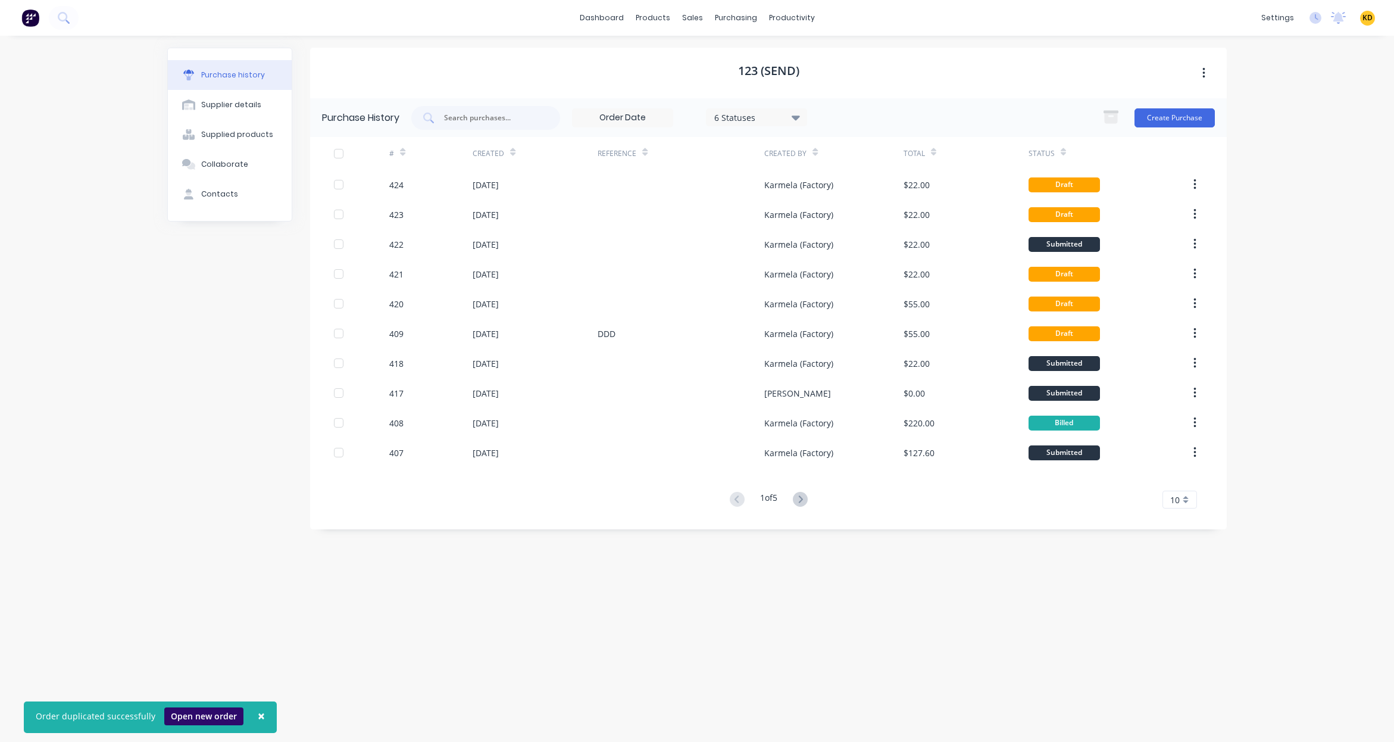
click at [177, 714] on button "Open new order" at bounding box center [203, 716] width 79 height 18
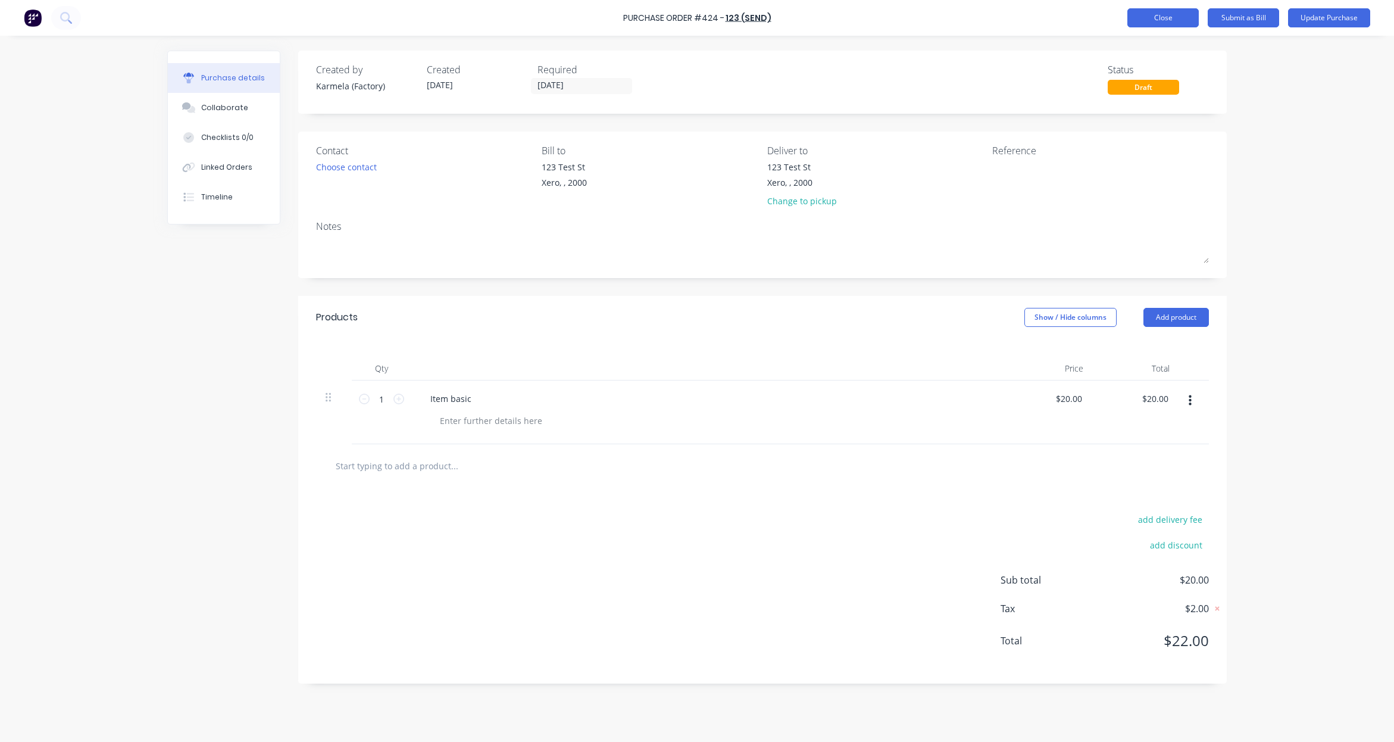
click at [1165, 23] on button "Close" at bounding box center [1162, 17] width 71 height 19
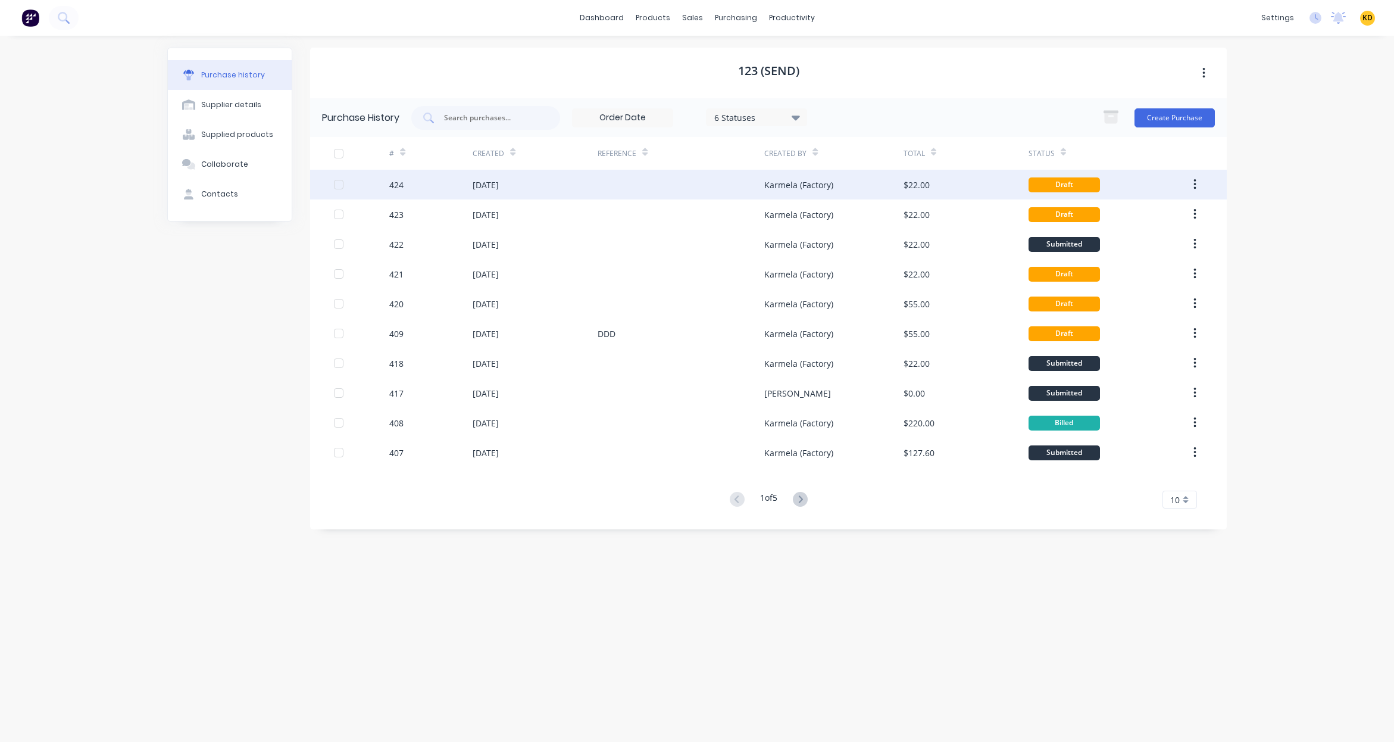
click at [983, 179] on div "$22.00" at bounding box center [965, 185] width 125 height 30
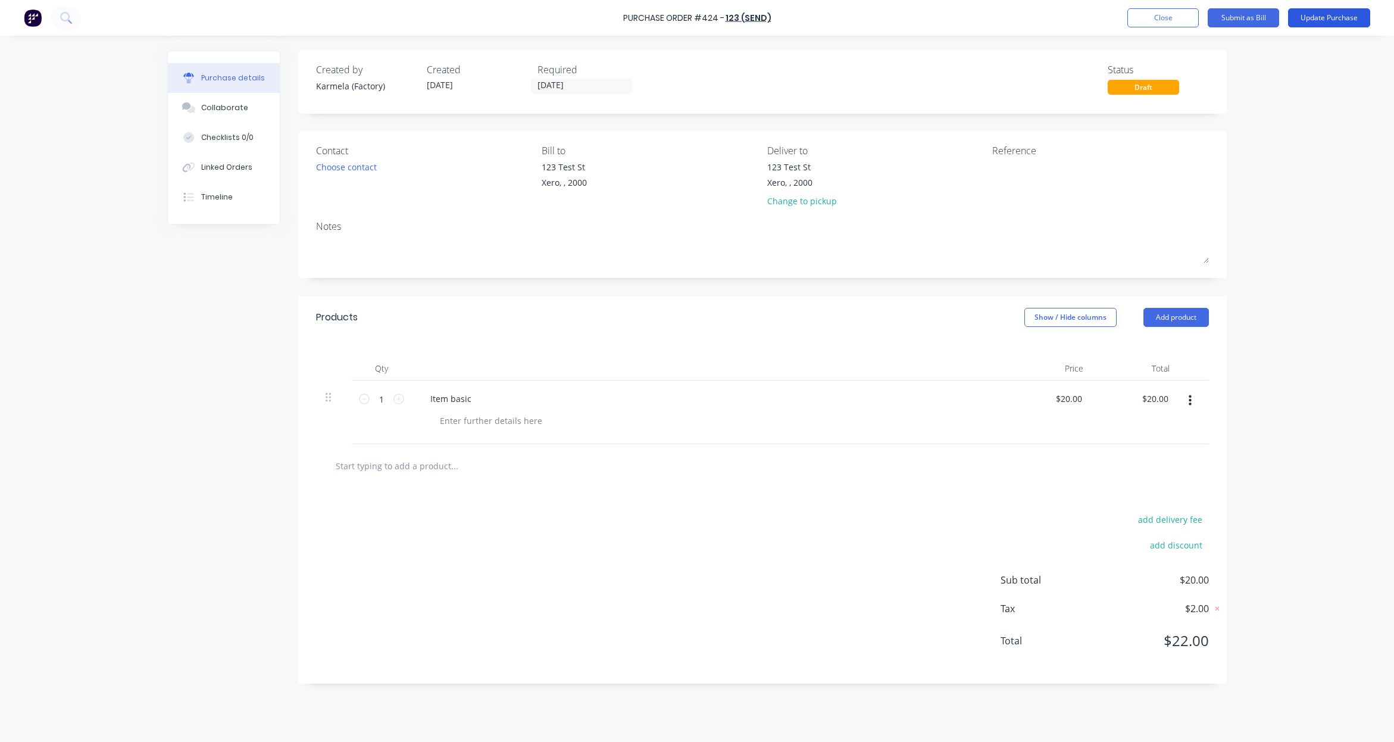
click at [1303, 18] on button "Update Purchase" at bounding box center [1329, 17] width 82 height 19
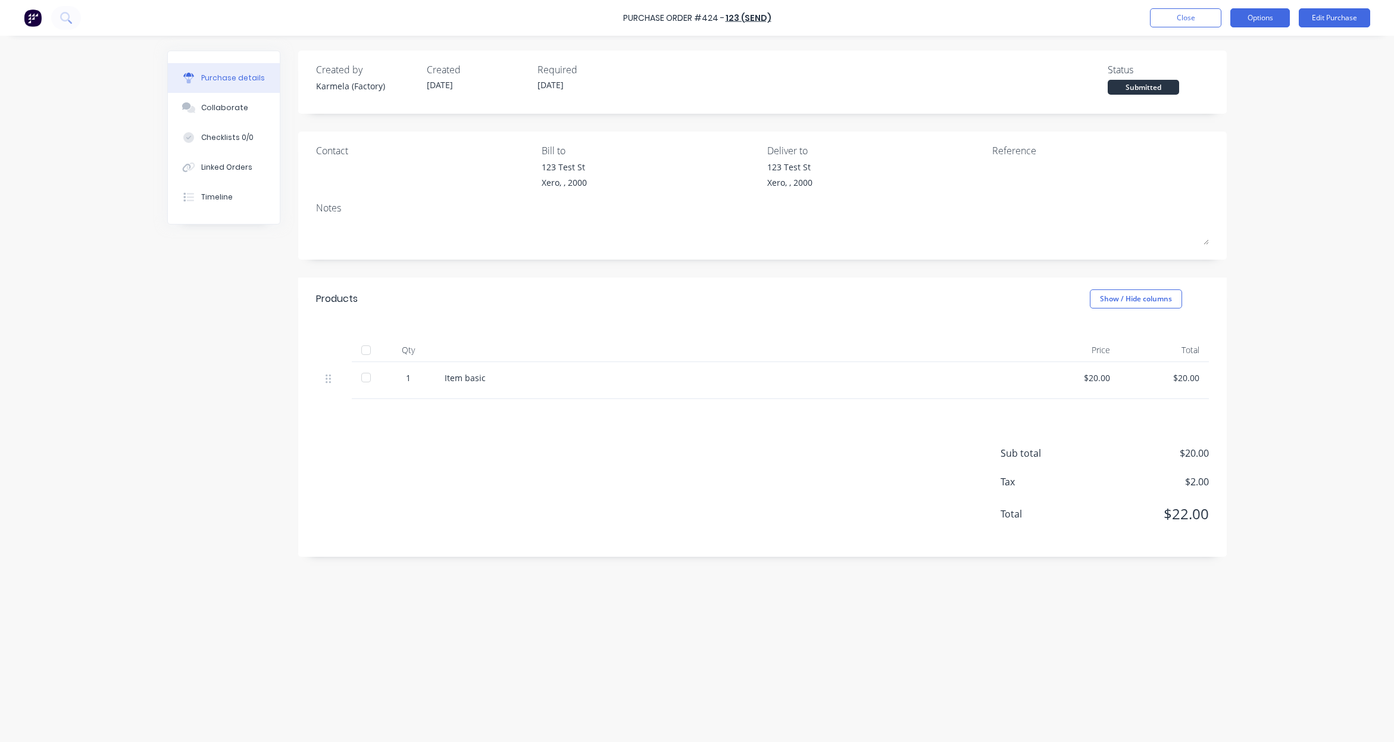
click at [1278, 22] on button "Options" at bounding box center [1260, 17] width 60 height 19
click at [1243, 179] on button "Archive" at bounding box center [1233, 167] width 113 height 24
click at [154, 716] on button "Undo" at bounding box center [153, 716] width 35 height 18
click at [1196, 15] on button "Close" at bounding box center [1185, 17] width 71 height 19
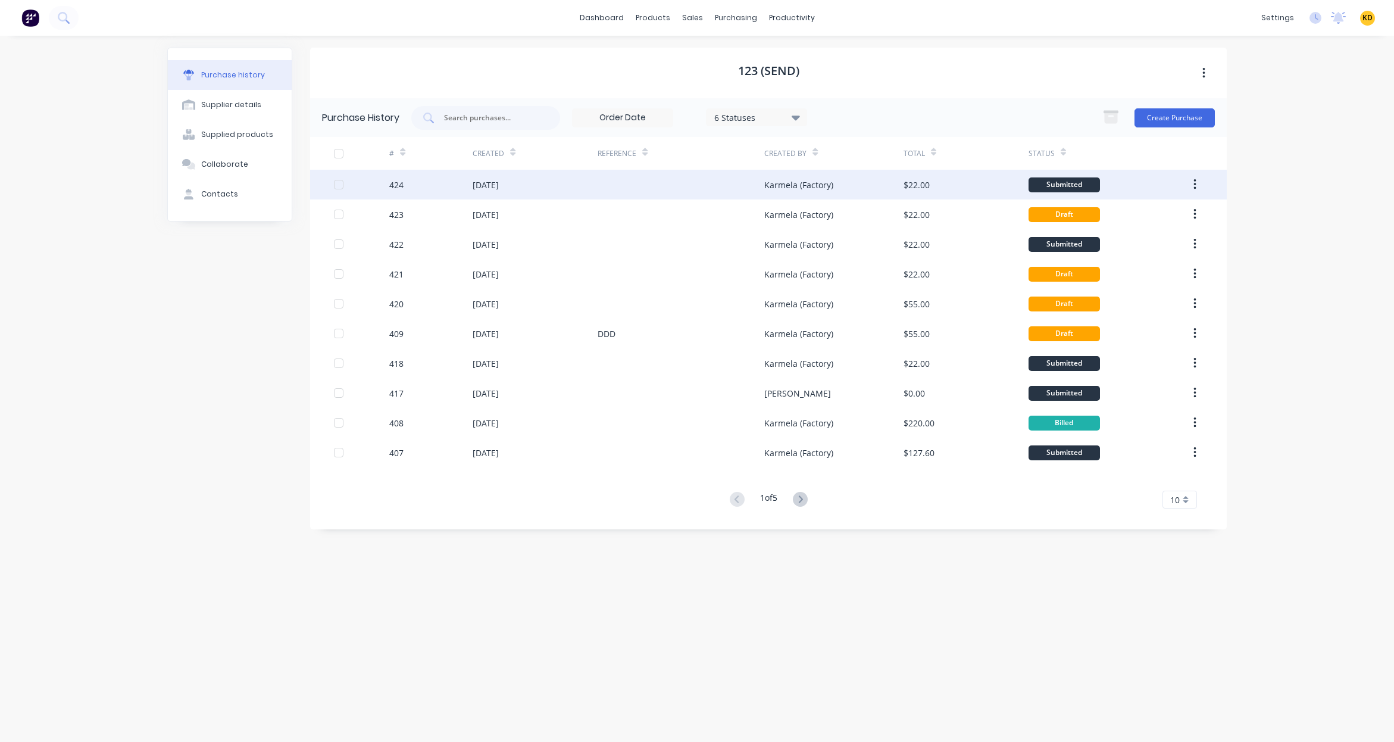
click at [935, 182] on div "$22.00" at bounding box center [965, 185] width 125 height 30
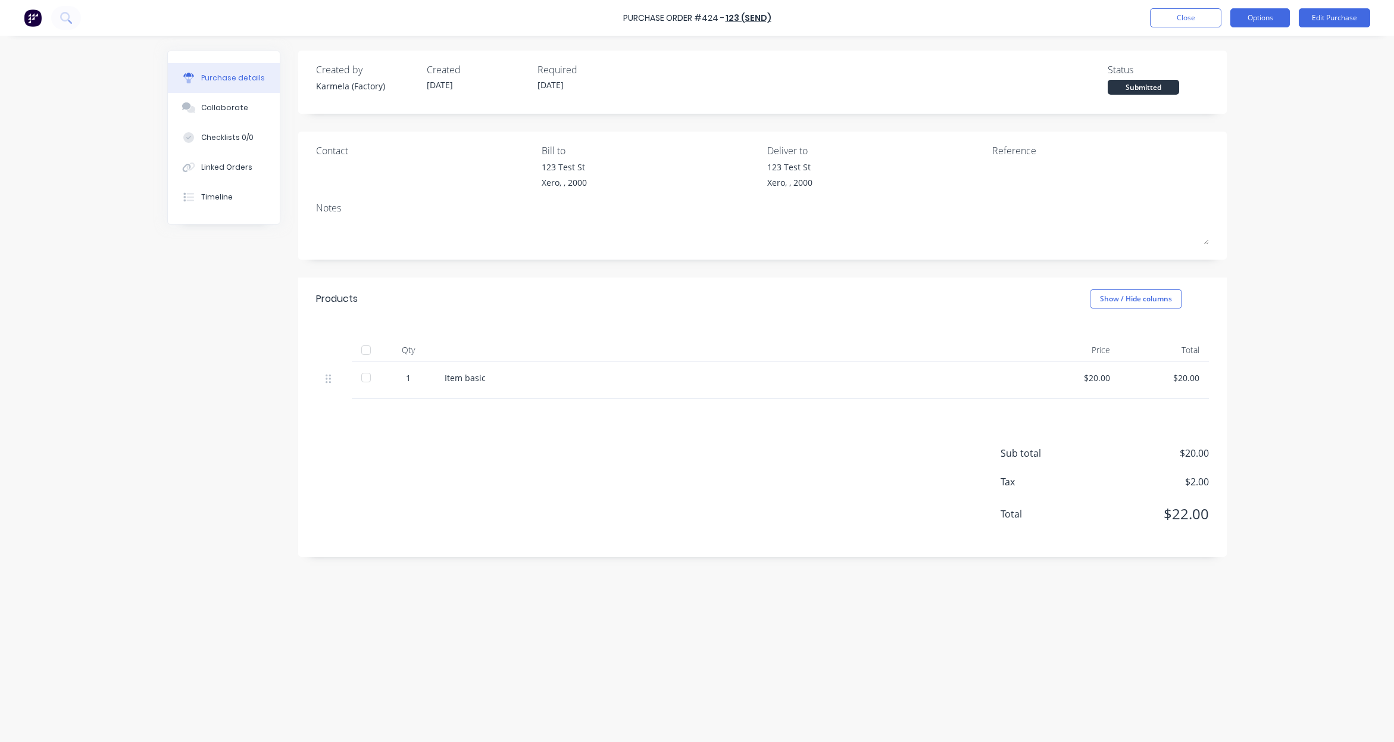
click at [1264, 14] on button "Options" at bounding box center [1260, 17] width 60 height 19
click at [1227, 168] on div "Archive" at bounding box center [1233, 167] width 92 height 17
click at [157, 717] on button "Undo" at bounding box center [153, 716] width 35 height 18
click at [1184, 12] on button "Close" at bounding box center [1185, 17] width 71 height 19
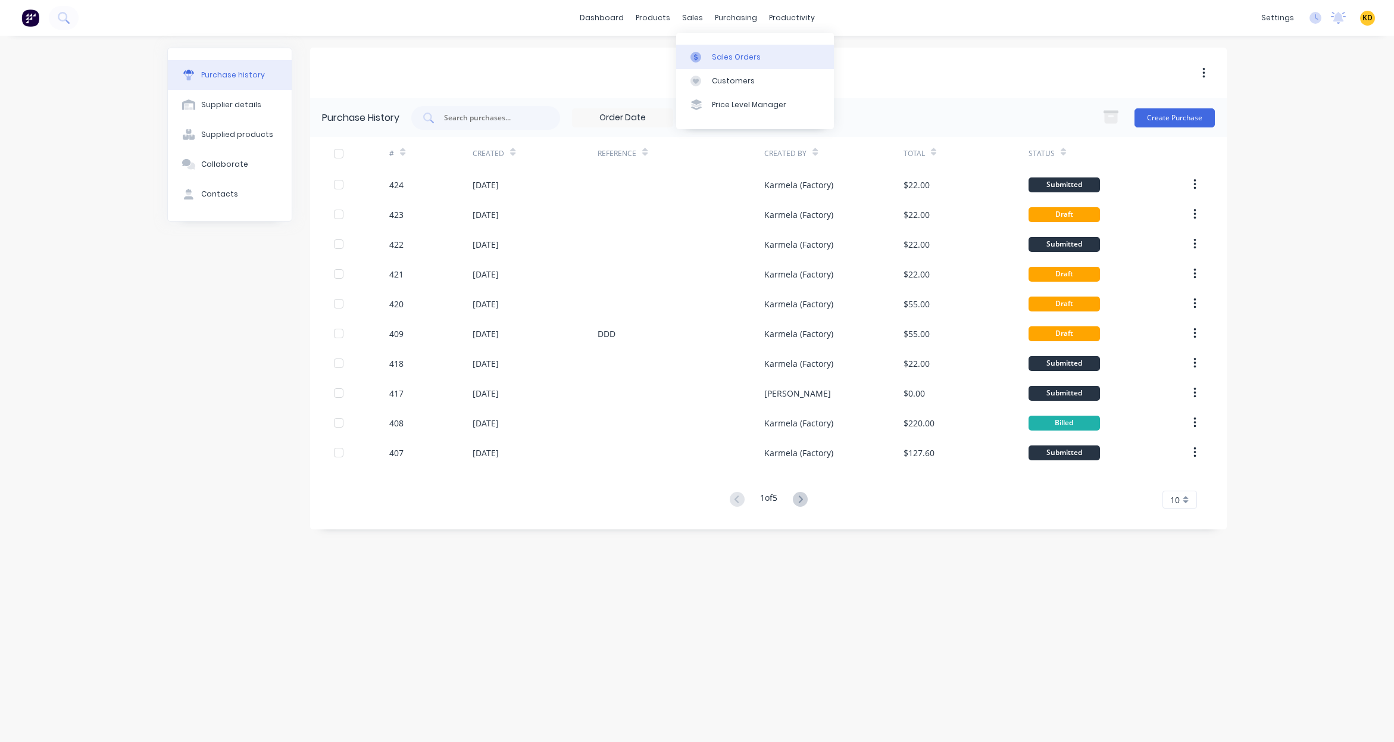
click at [709, 51] on link "Sales Orders" at bounding box center [755, 57] width 158 height 24
